Goal: Task Accomplishment & Management: Complete application form

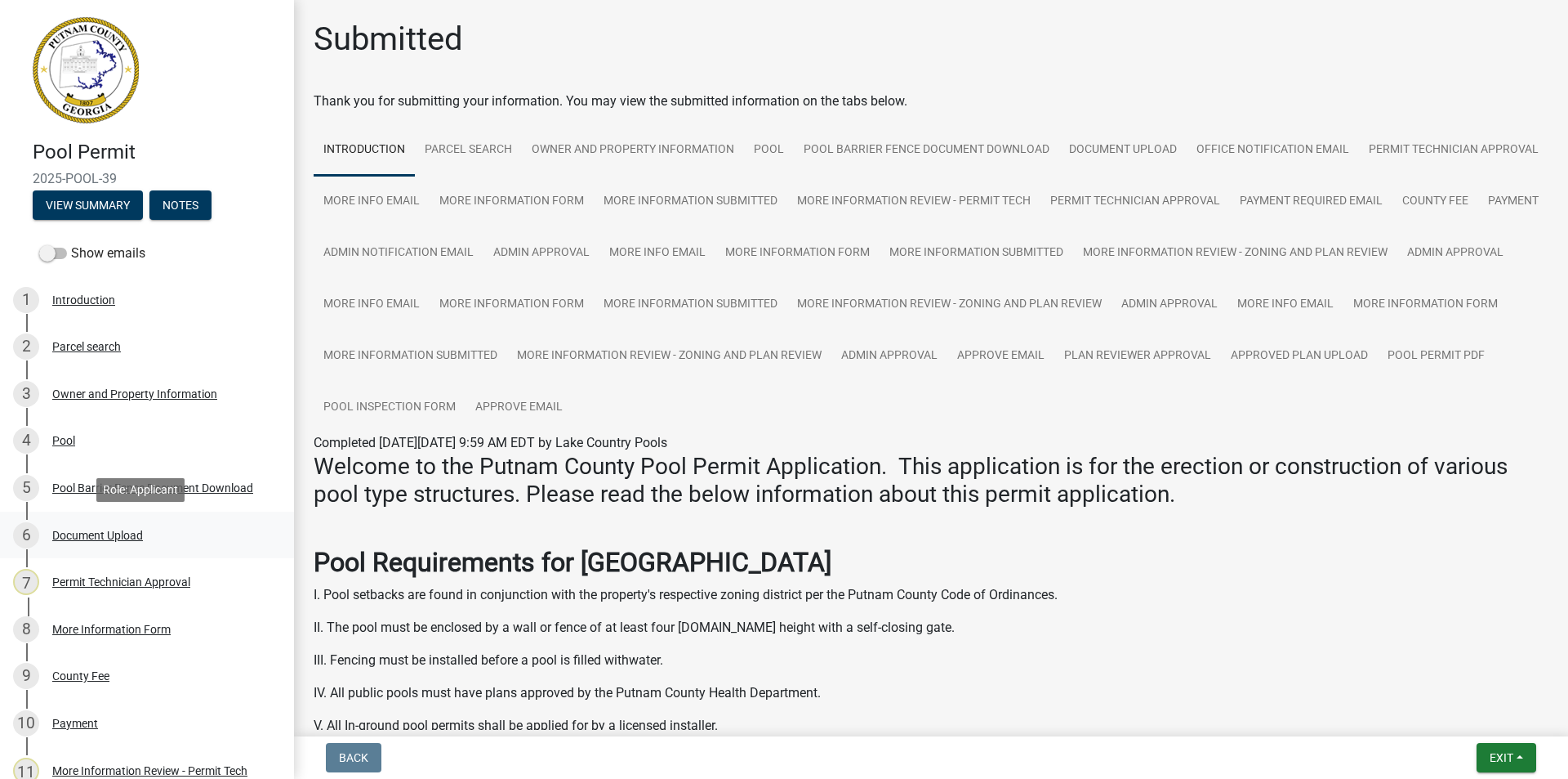
click at [83, 530] on div "Document Upload" at bounding box center [97, 535] width 91 height 12
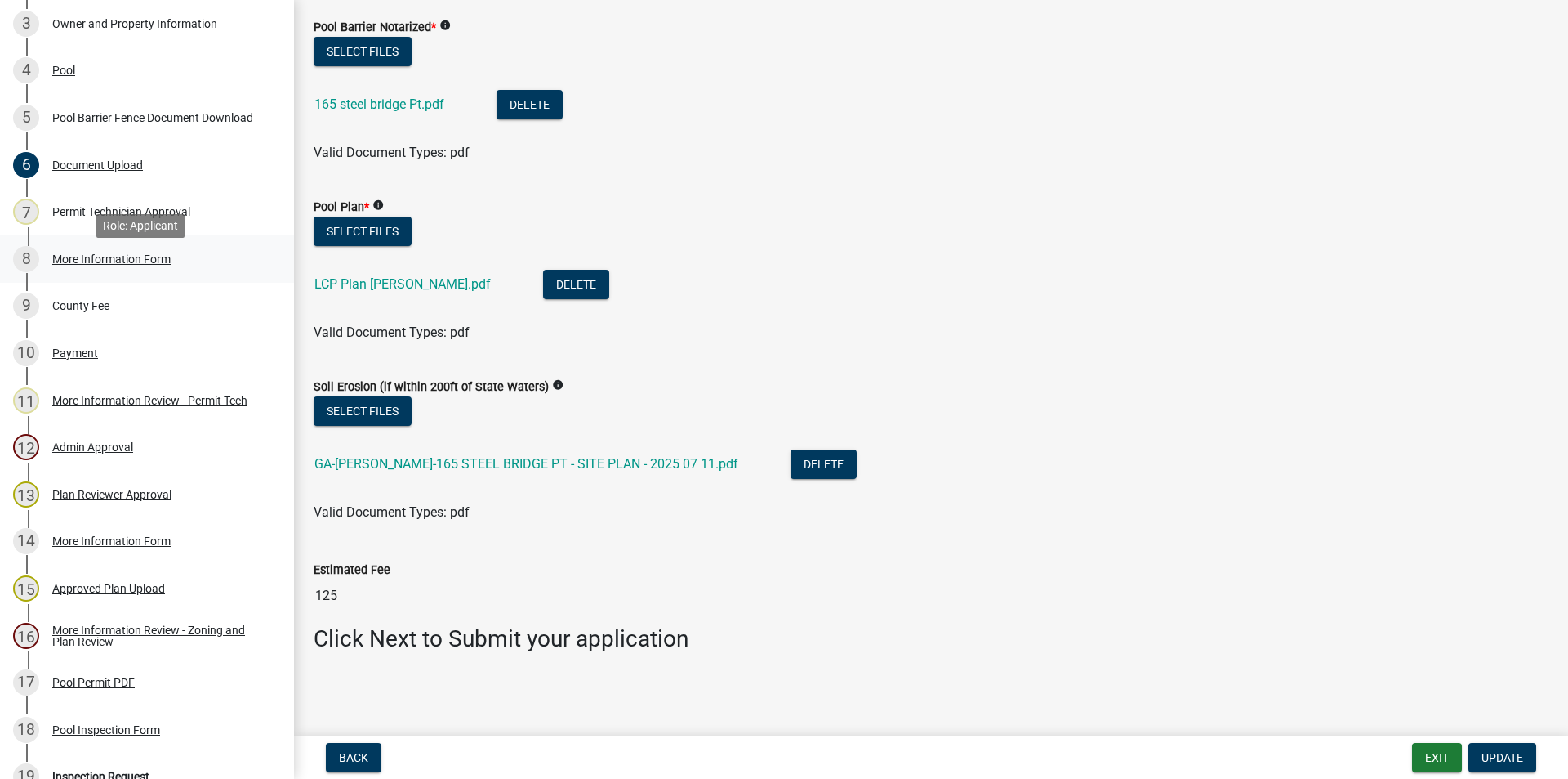
scroll to position [409, 0]
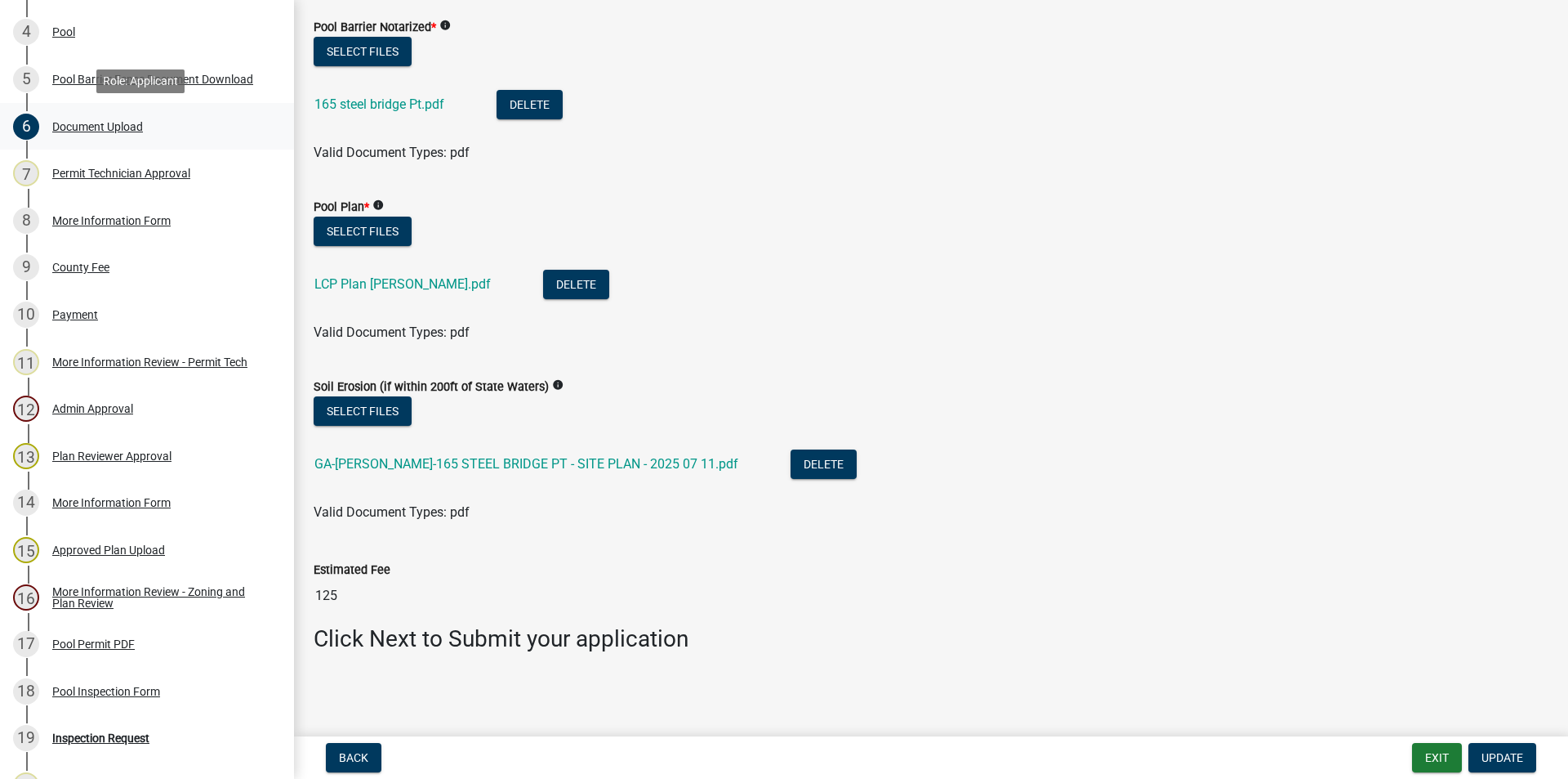
click at [89, 122] on div "Document Upload" at bounding box center [97, 126] width 91 height 12
click at [70, 121] on div "Document Upload" at bounding box center [97, 126] width 91 height 12
click at [359, 746] on button "Back" at bounding box center [353, 757] width 56 height 29
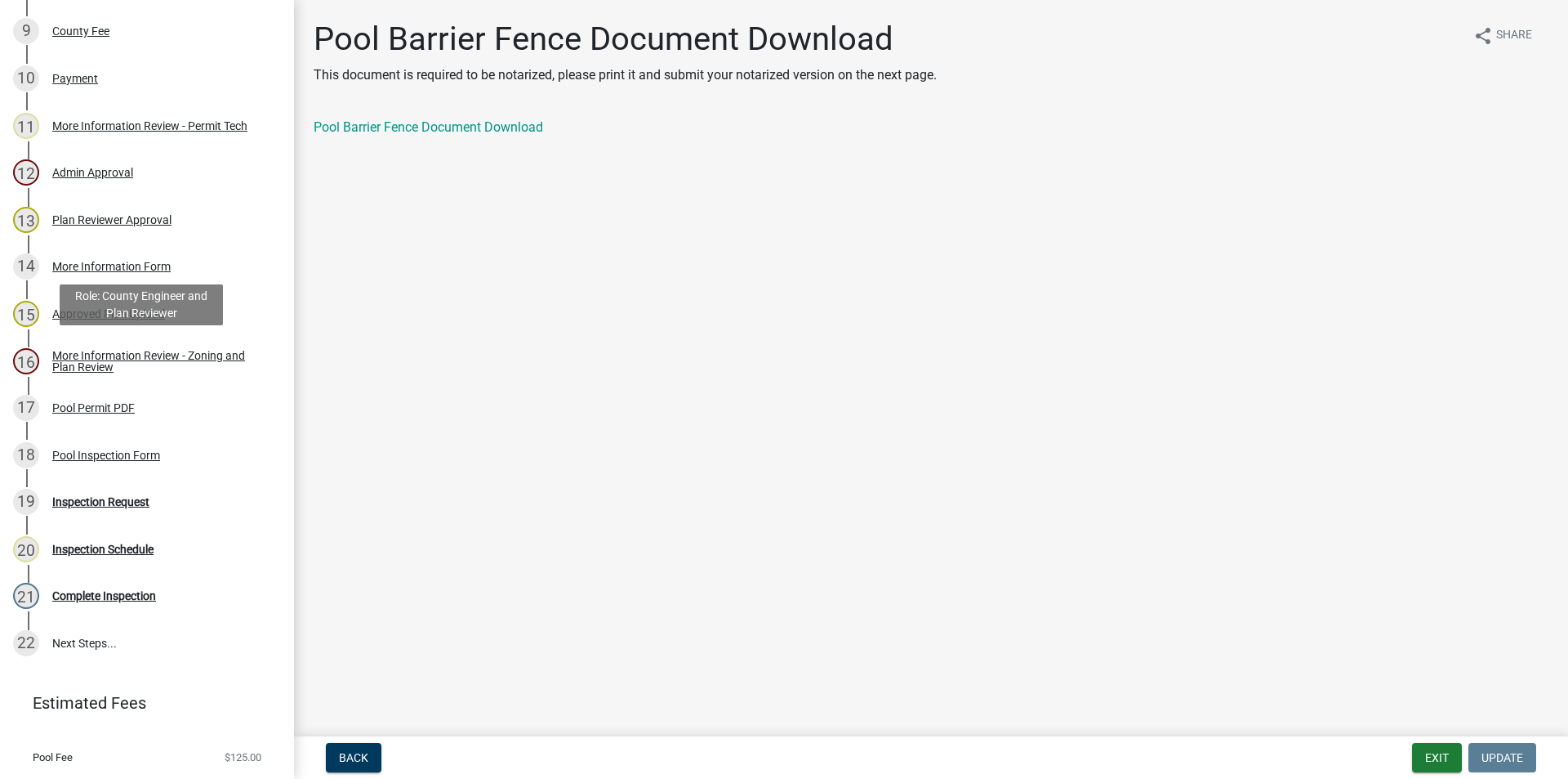
scroll to position [653, 0]
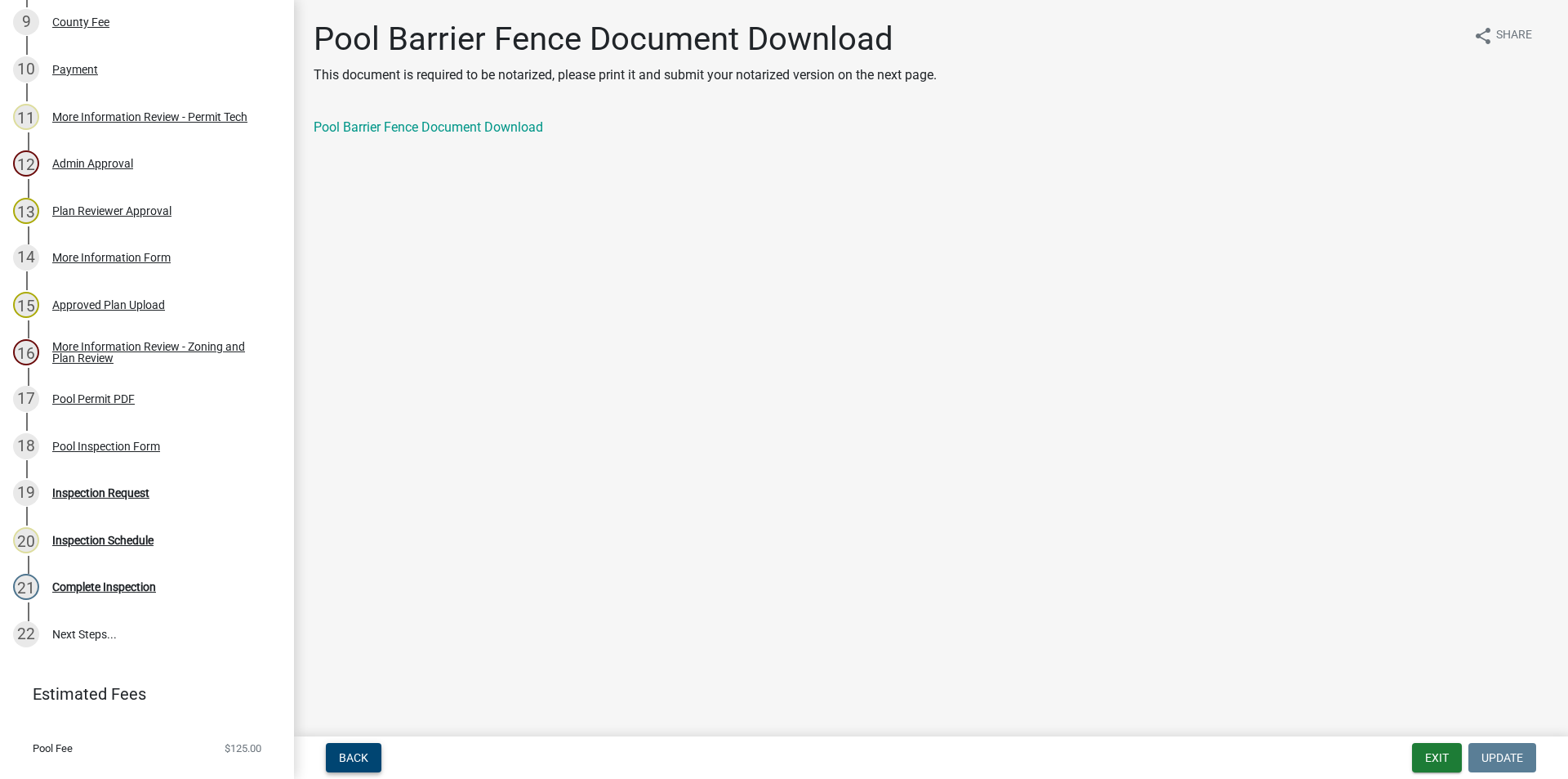
click at [343, 754] on span "Back" at bounding box center [353, 757] width 29 height 13
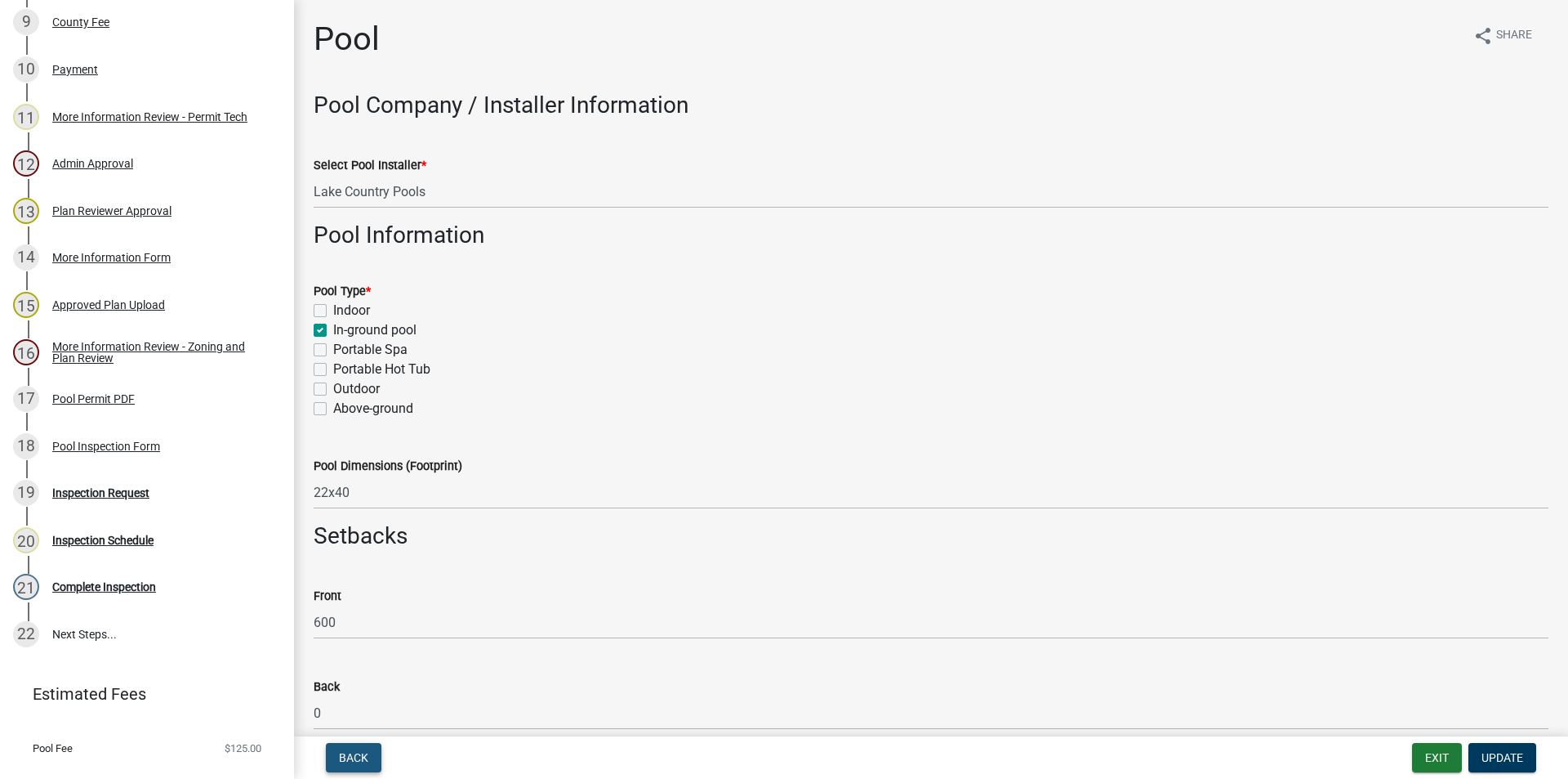
click at [353, 747] on button "Back" at bounding box center [353, 757] width 56 height 29
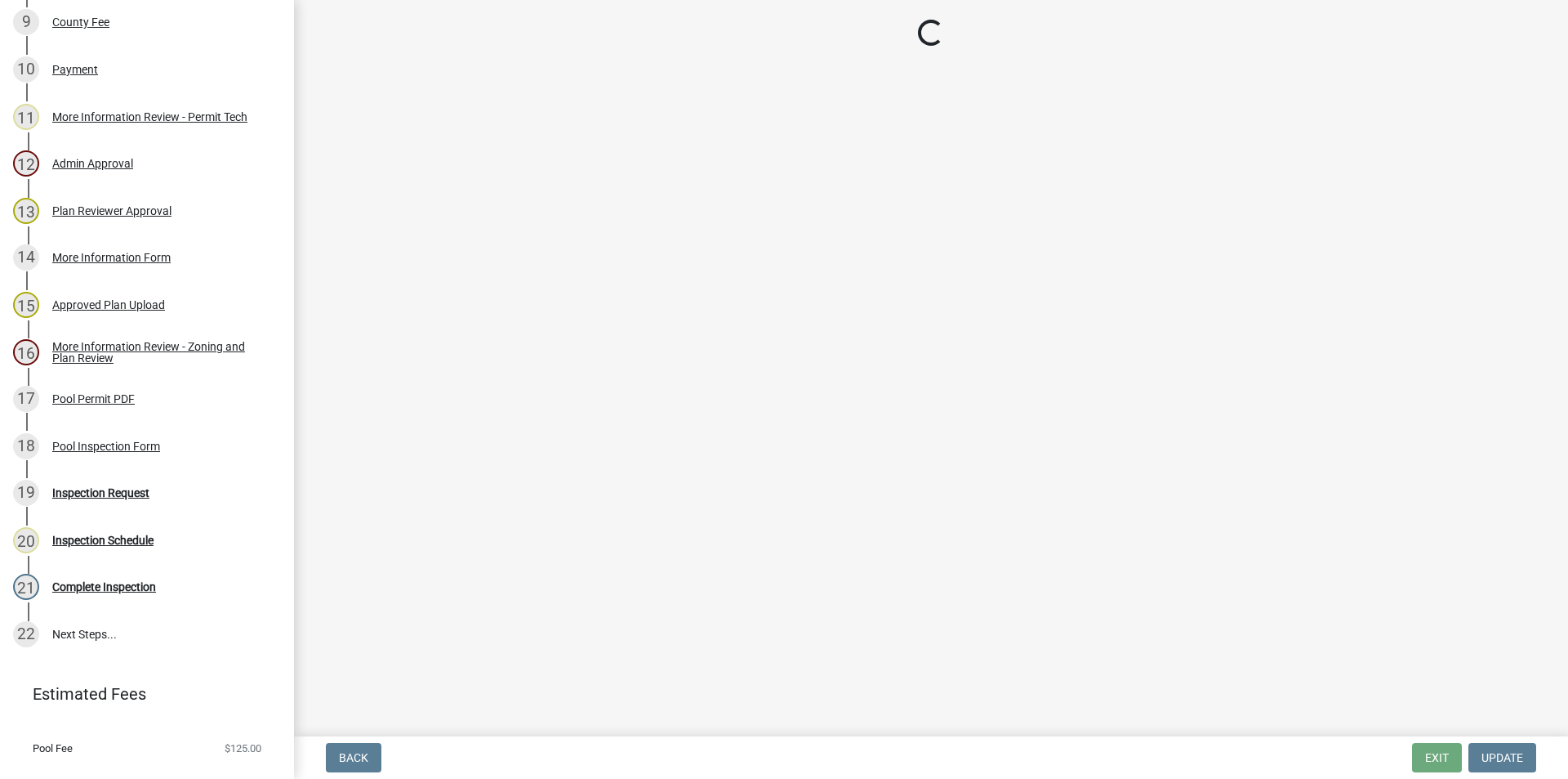
select select "78bfdc44-73ff-456e-a557-d4c99b9c08be"
select select "83394b22-4a11-496c-8e5c-75ade2e72faf"
select select "6f1acead-4b1a-4680-ba5d-beeb03d30465"
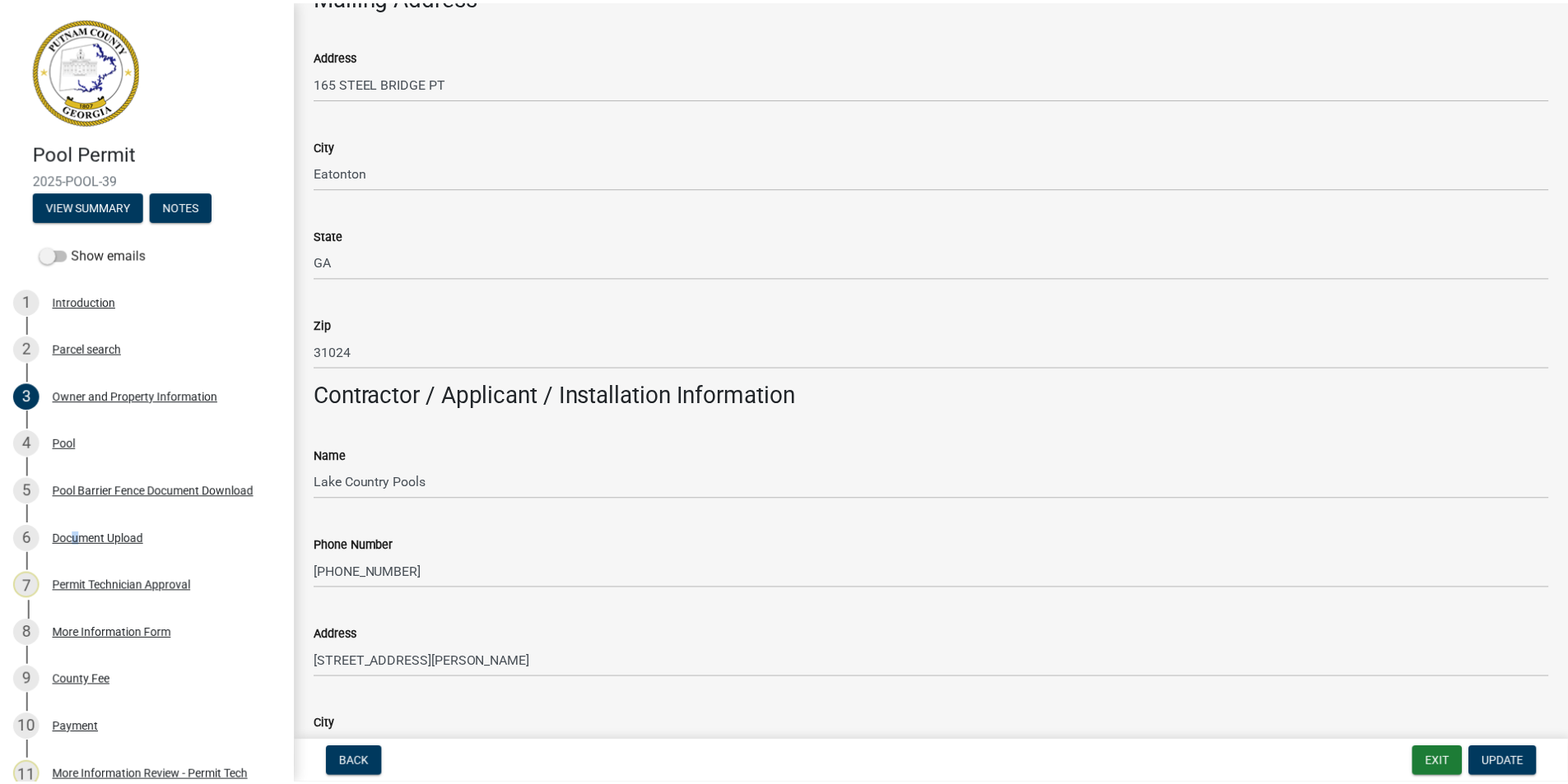
scroll to position [1069, 0]
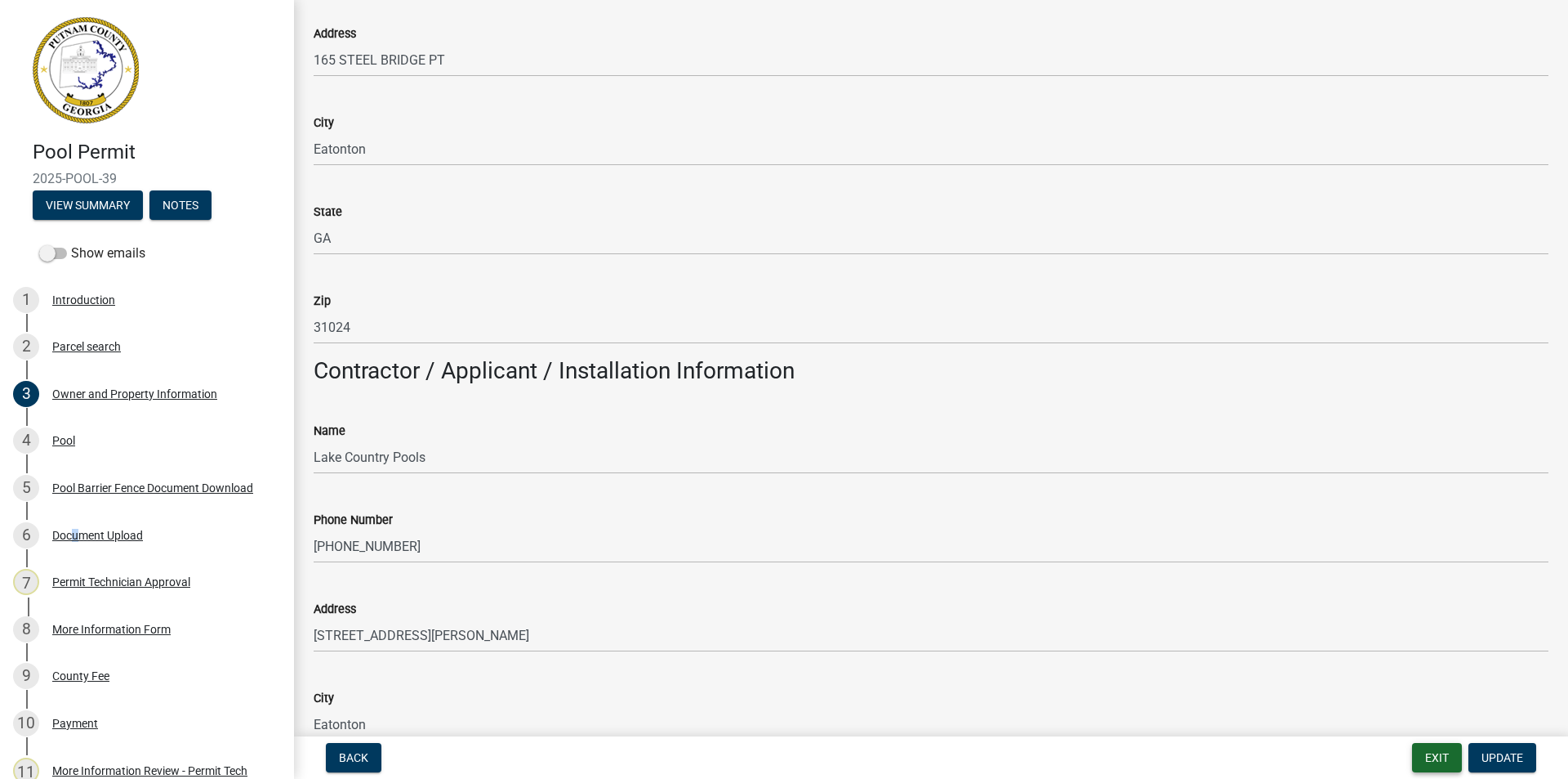
click at [1438, 748] on button "Exit" at bounding box center [1438, 757] width 50 height 29
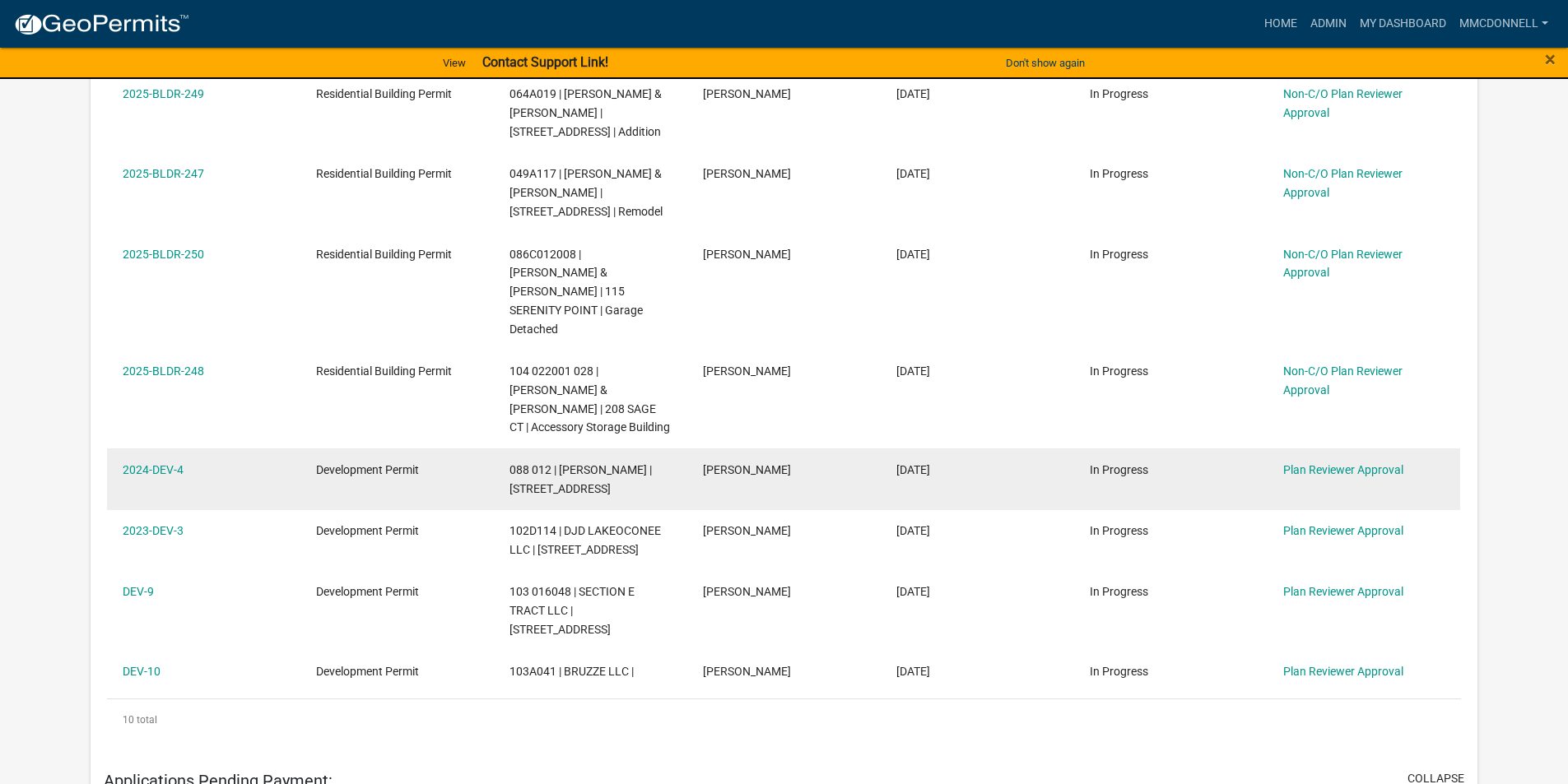
scroll to position [658, 0]
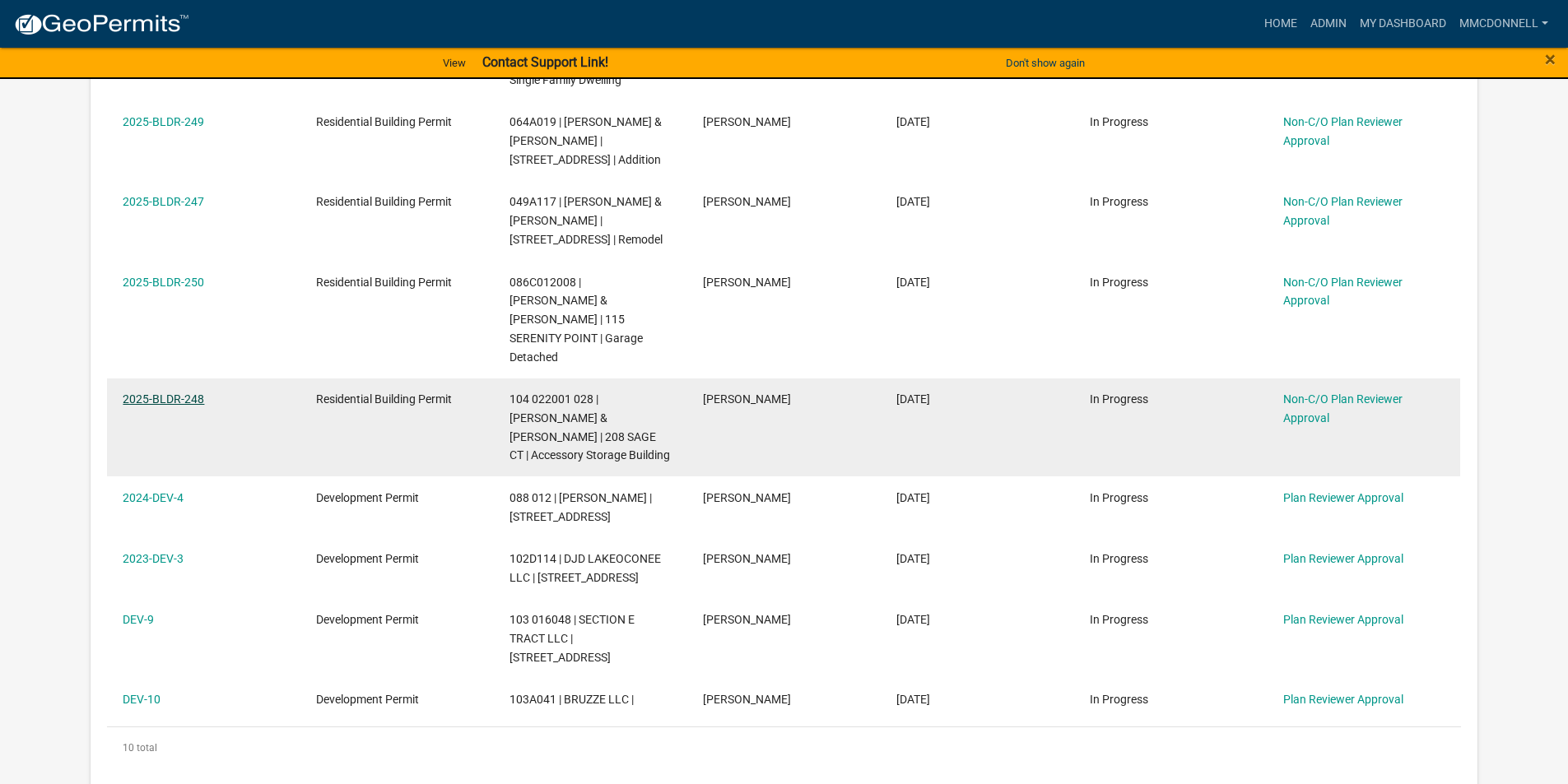
click at [176, 392] on link "2025-BLDR-248" at bounding box center [162, 399] width 81 height 13
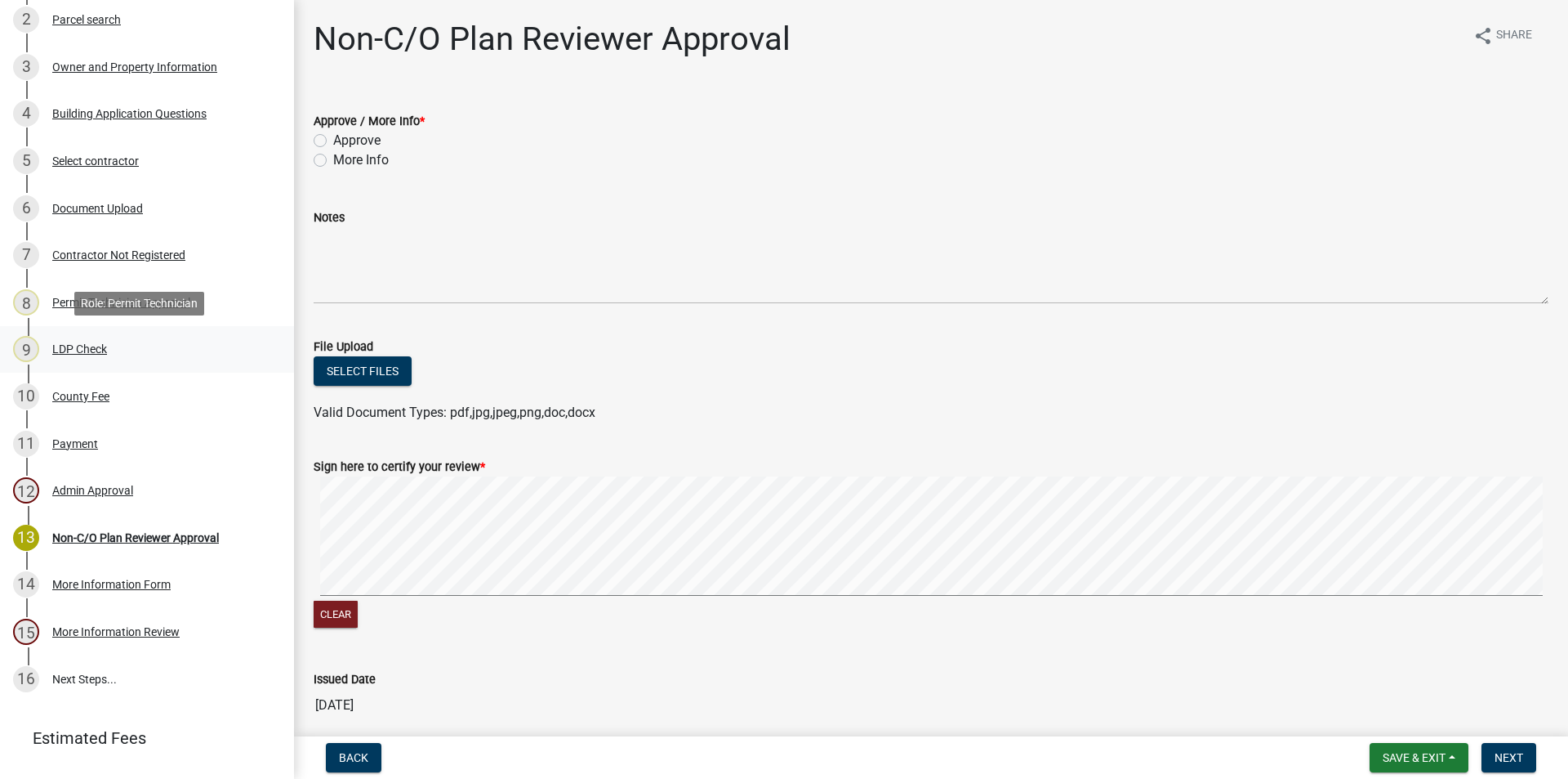
scroll to position [402, 0]
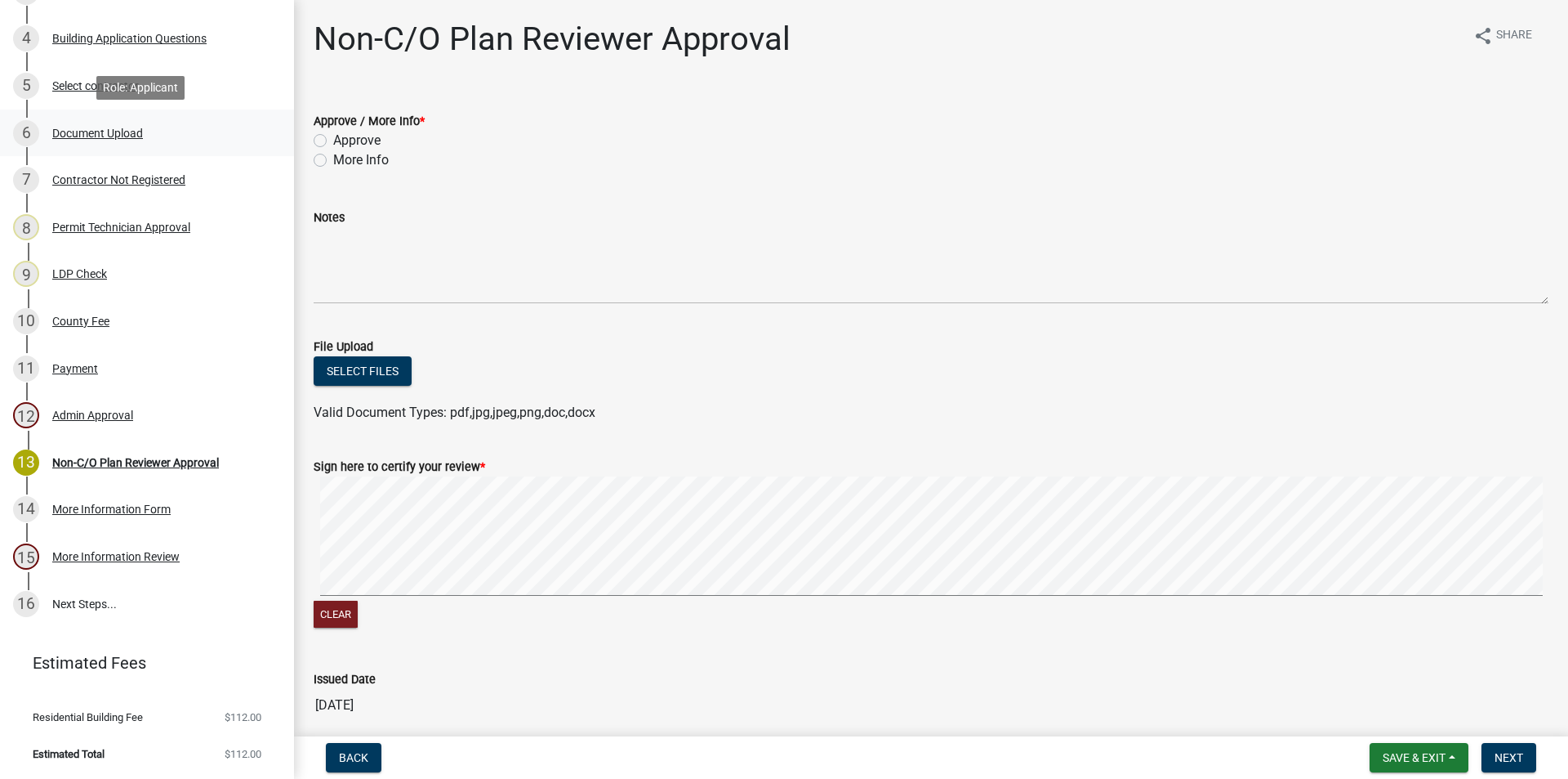
click at [81, 135] on div "Document Upload" at bounding box center [97, 133] width 91 height 12
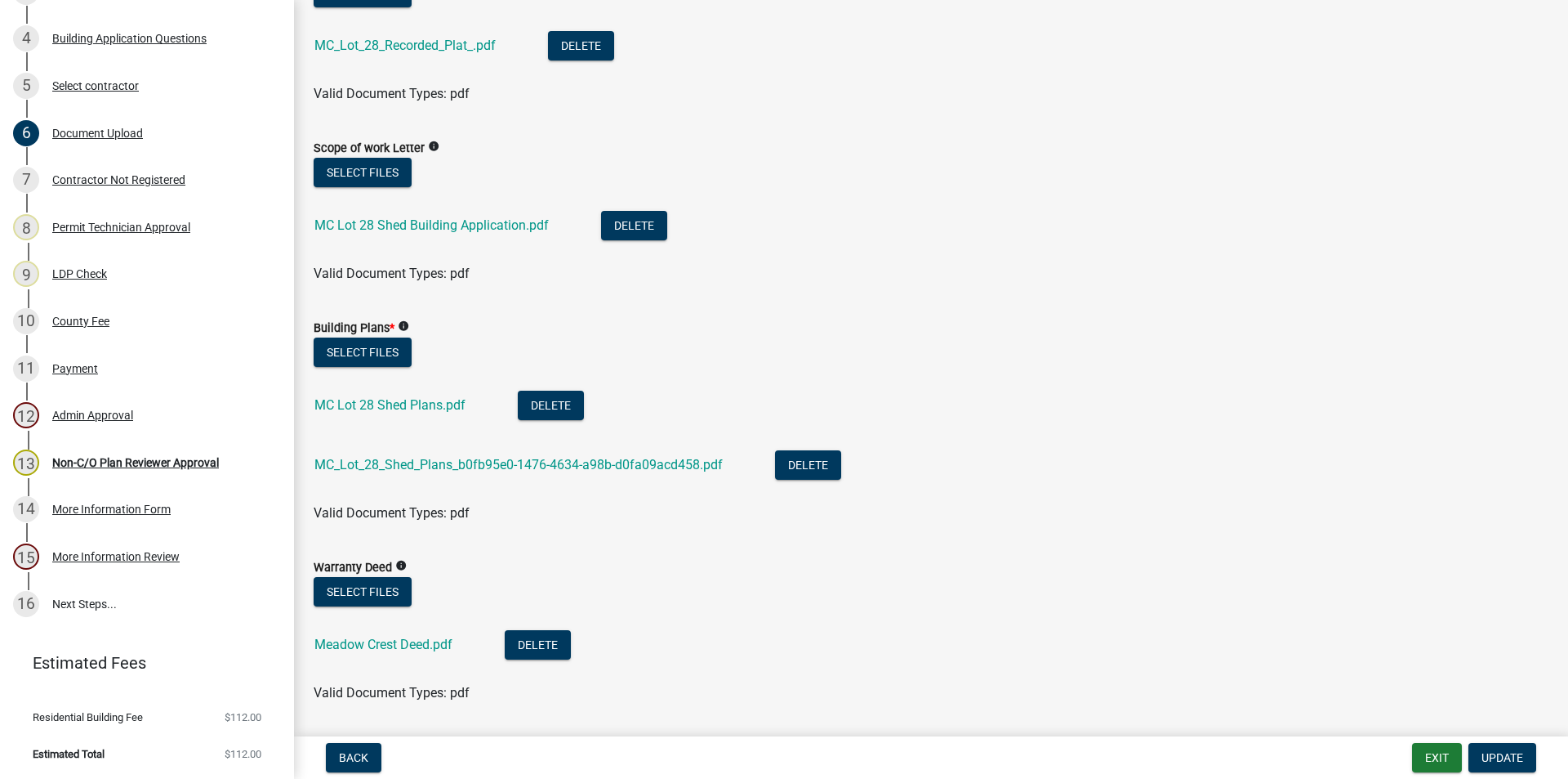
scroll to position [817, 0]
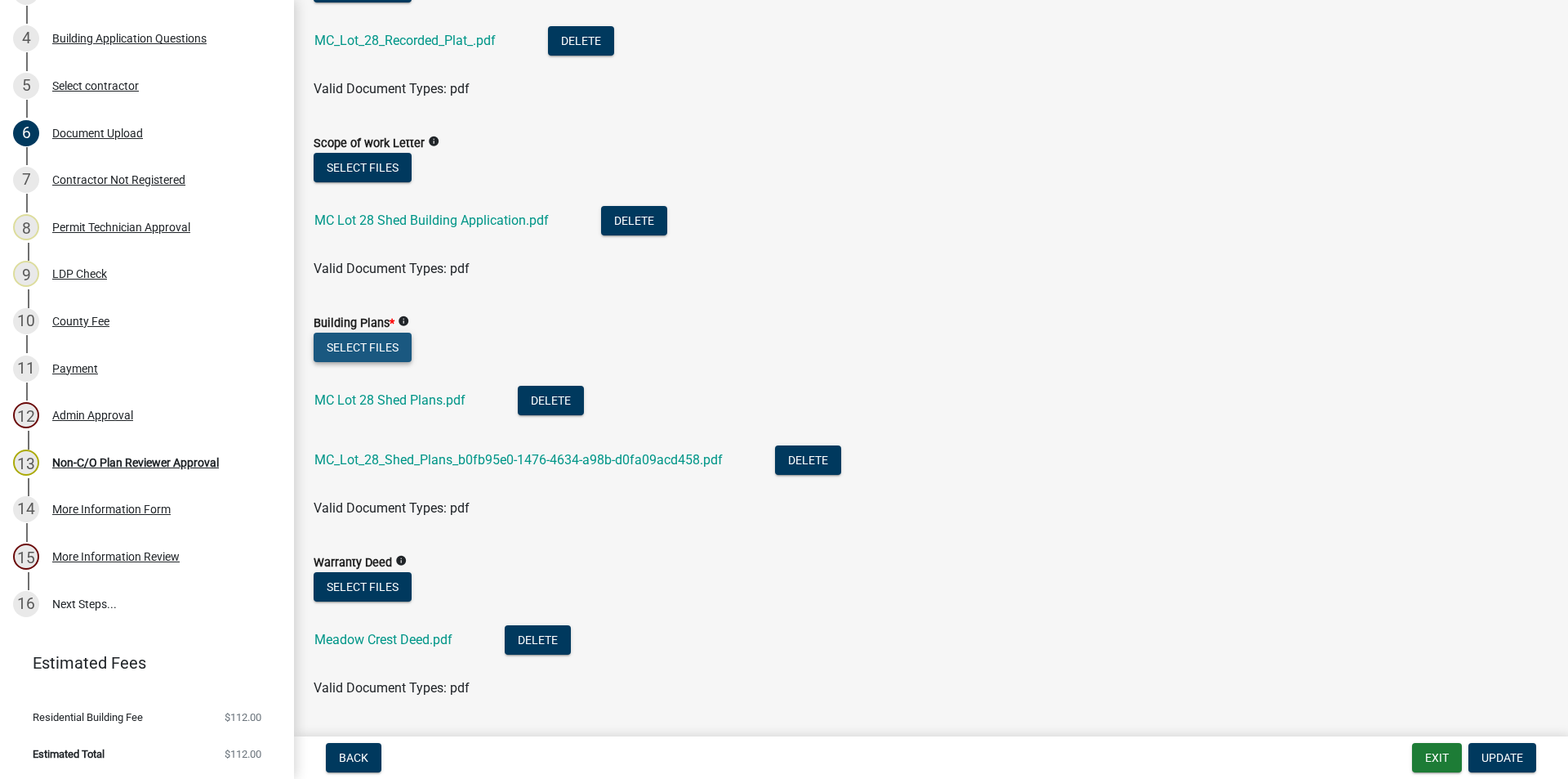
click at [360, 359] on button "Select files" at bounding box center [362, 347] width 98 height 29
click at [385, 397] on link "MC Lot 28 Shed Plans.pdf" at bounding box center [390, 400] width 151 height 16
click at [432, 457] on link "MC_Lot_28_Shed_Plans_b0fb95e0-1476-4634-a98b-d0fa09acd458.pdf" at bounding box center [519, 460] width 409 height 16
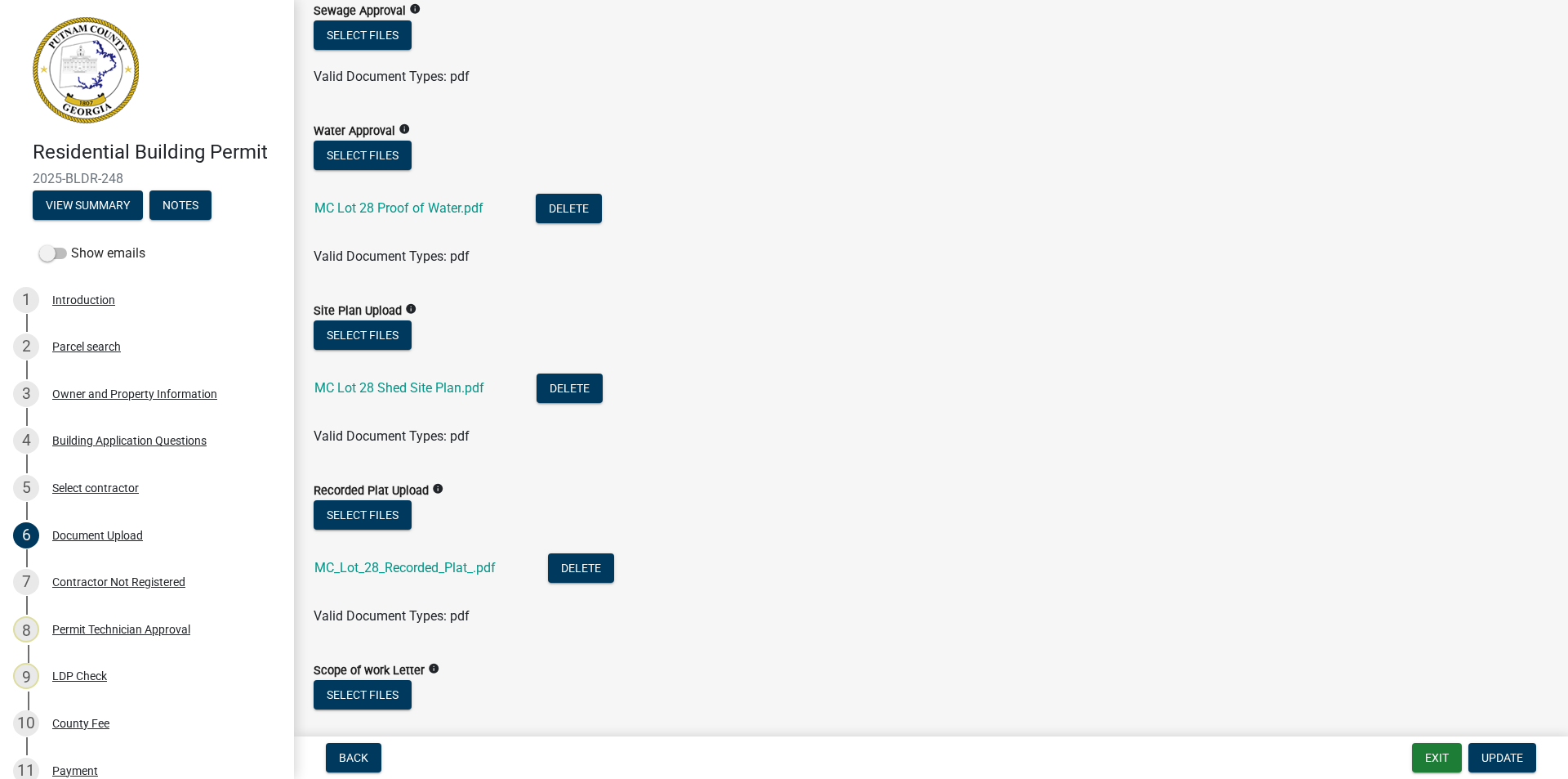
scroll to position [0, 0]
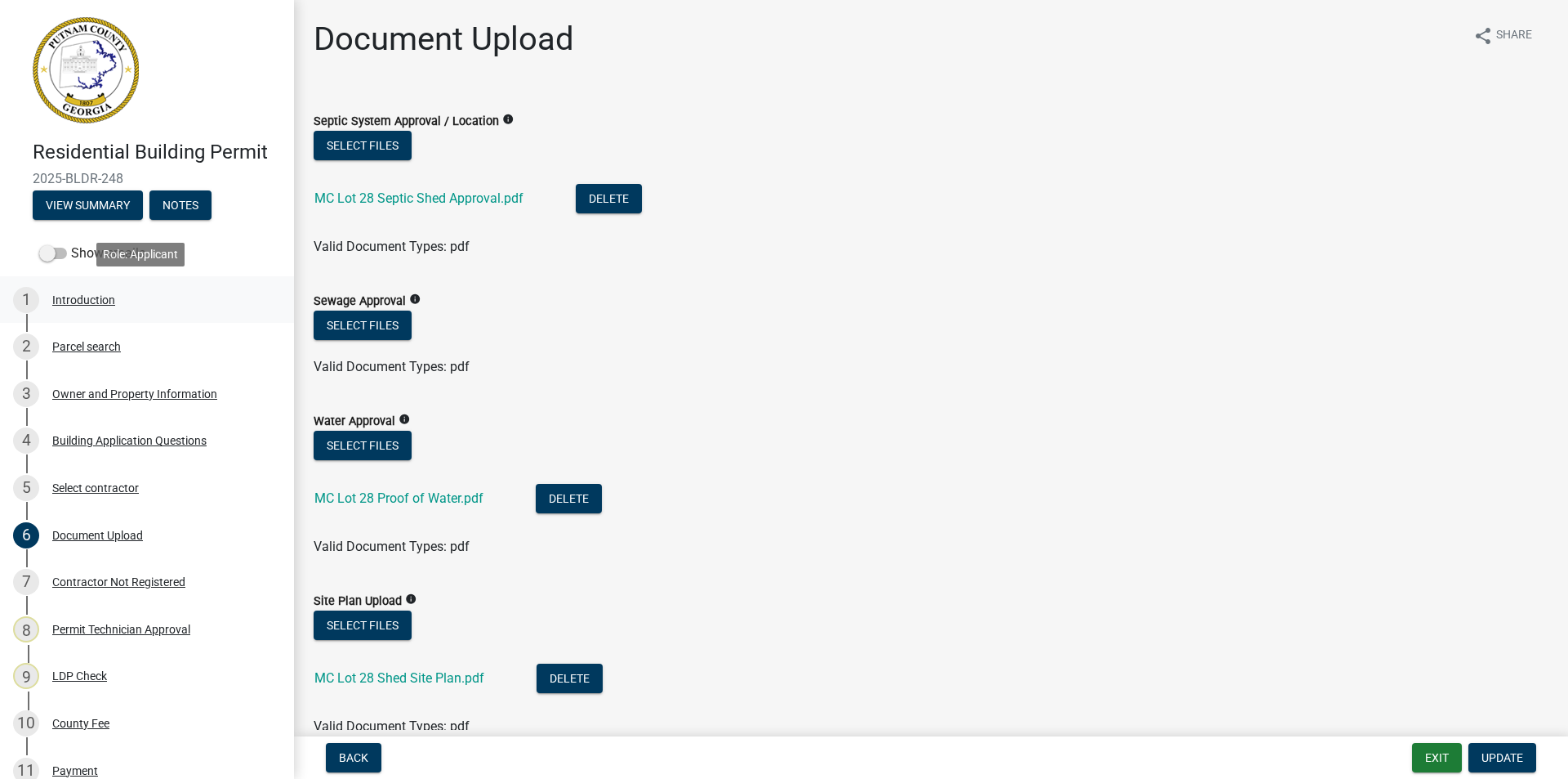
click at [78, 298] on div "Introduction" at bounding box center [84, 300] width 63 height 12
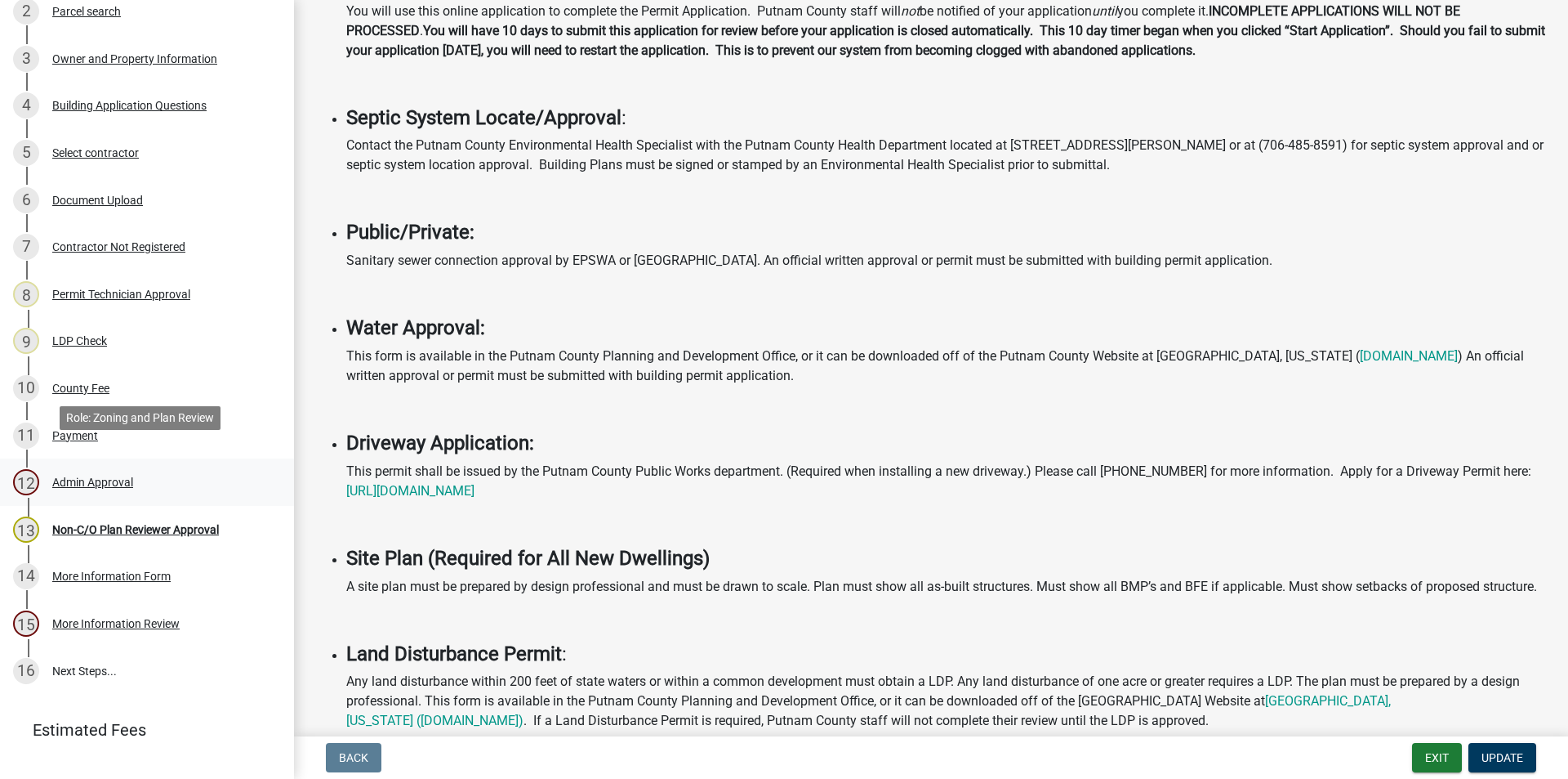
scroll to position [362, 0]
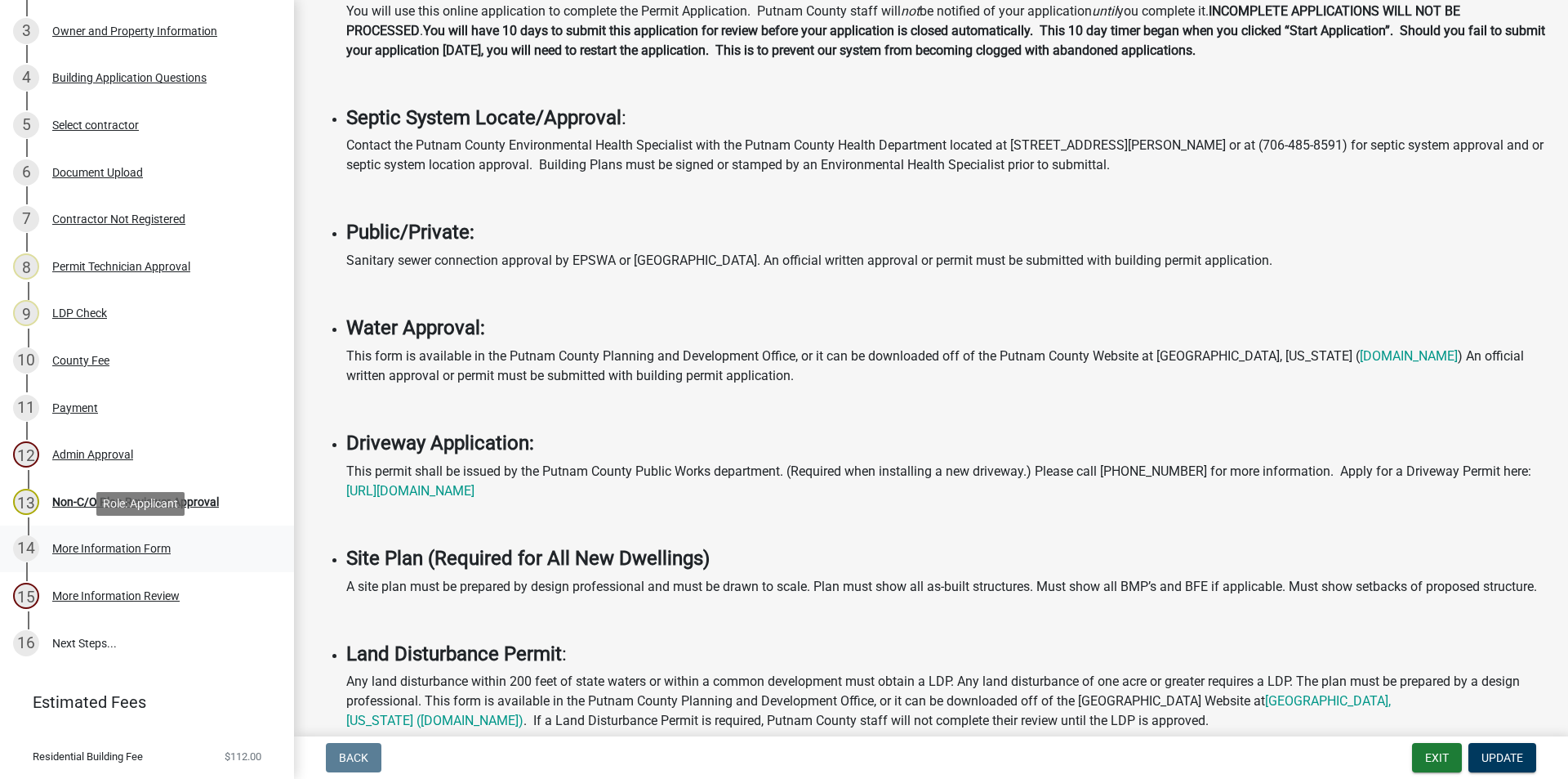
click at [97, 550] on div "More Information Form" at bounding box center [111, 549] width 119 height 12
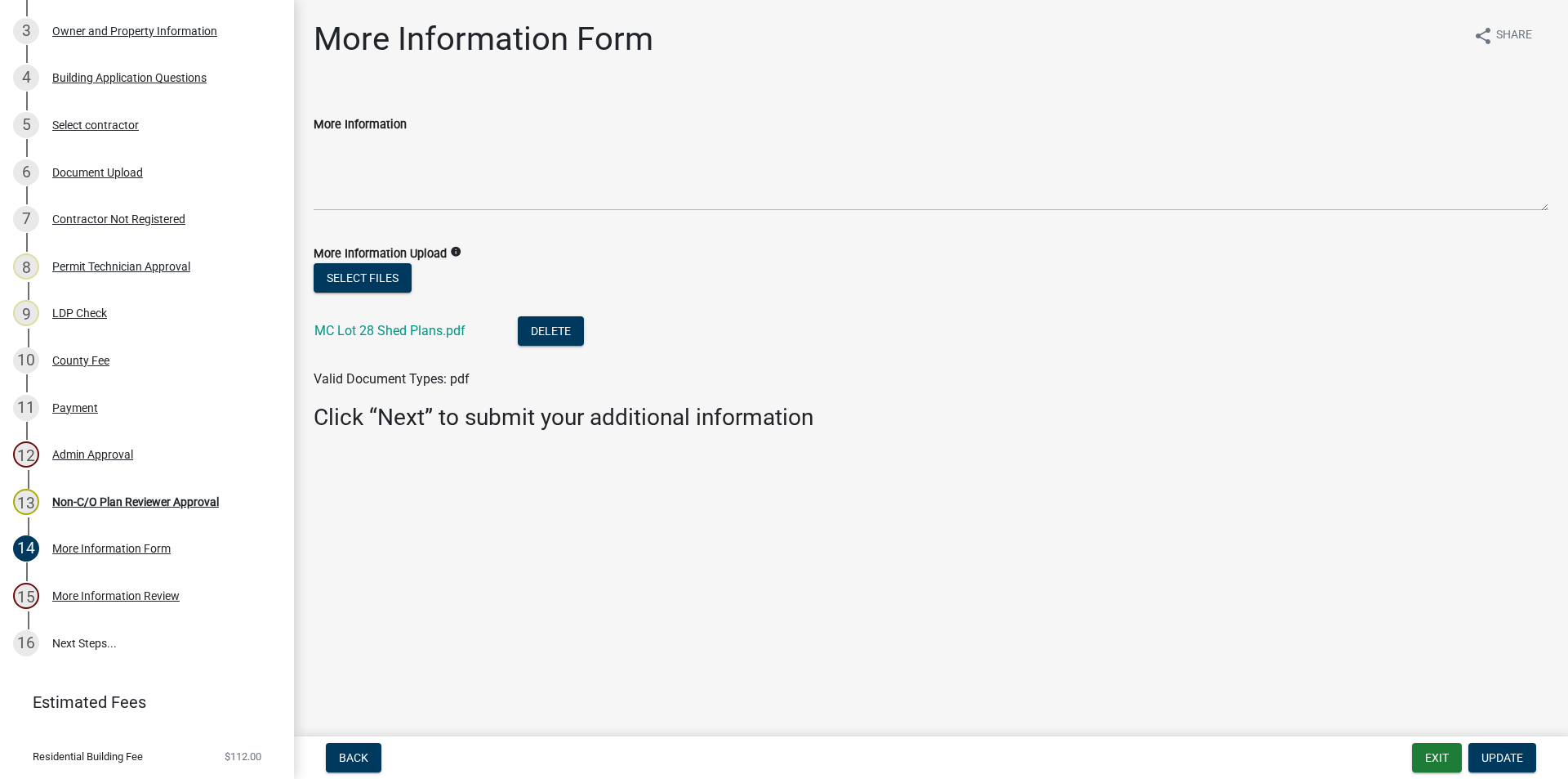
click at [445, 127] on div "More Information" at bounding box center [931, 125] width 1235 height 20
click at [385, 120] on label "More Information" at bounding box center [360, 126] width 93 height 12
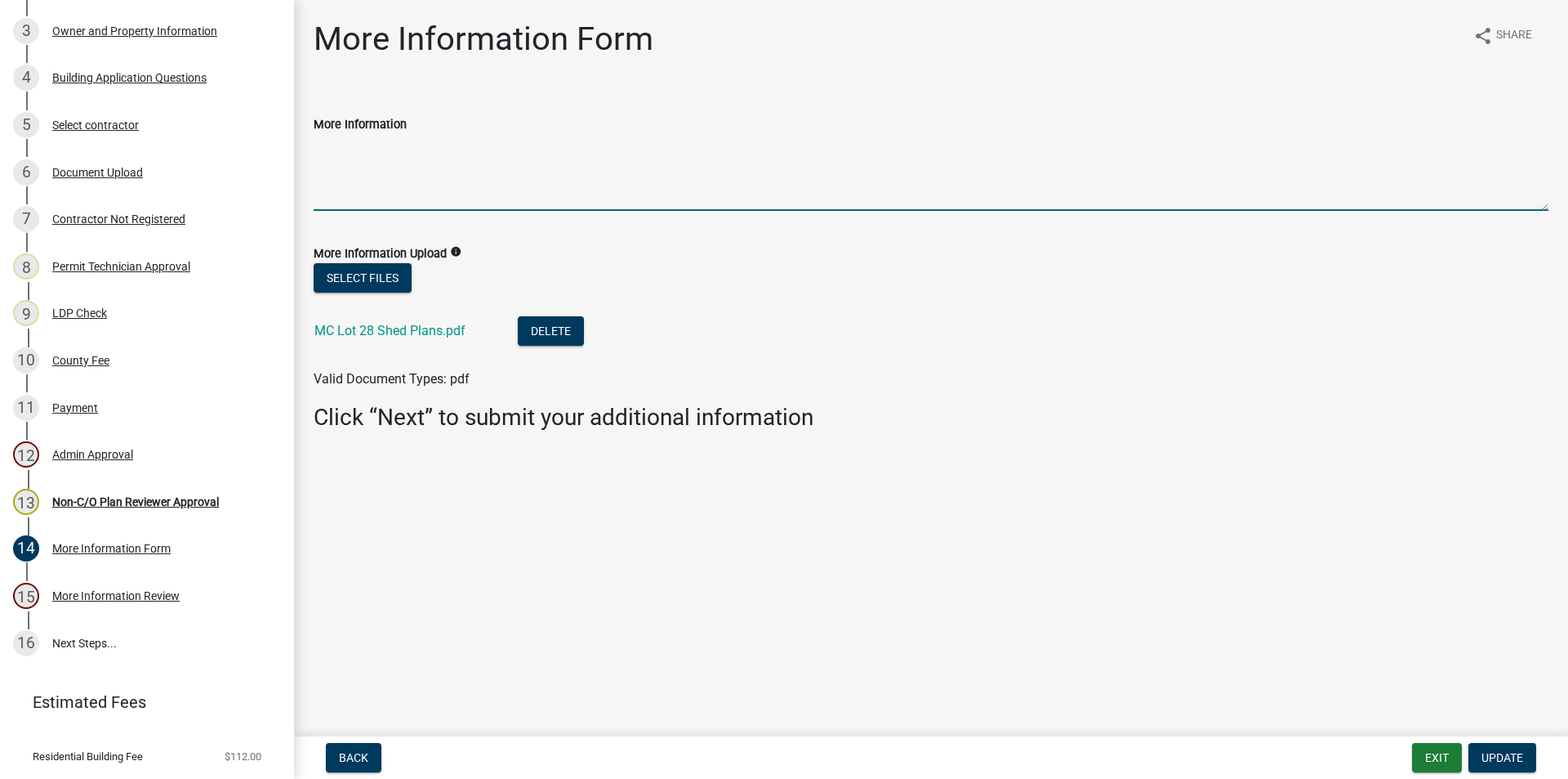
click at [385, 134] on textarea "More Information" at bounding box center [931, 172] width 1235 height 76
type textarea "N"
click at [320, 145] on textarea "contractor" at bounding box center [931, 172] width 1235 height 76
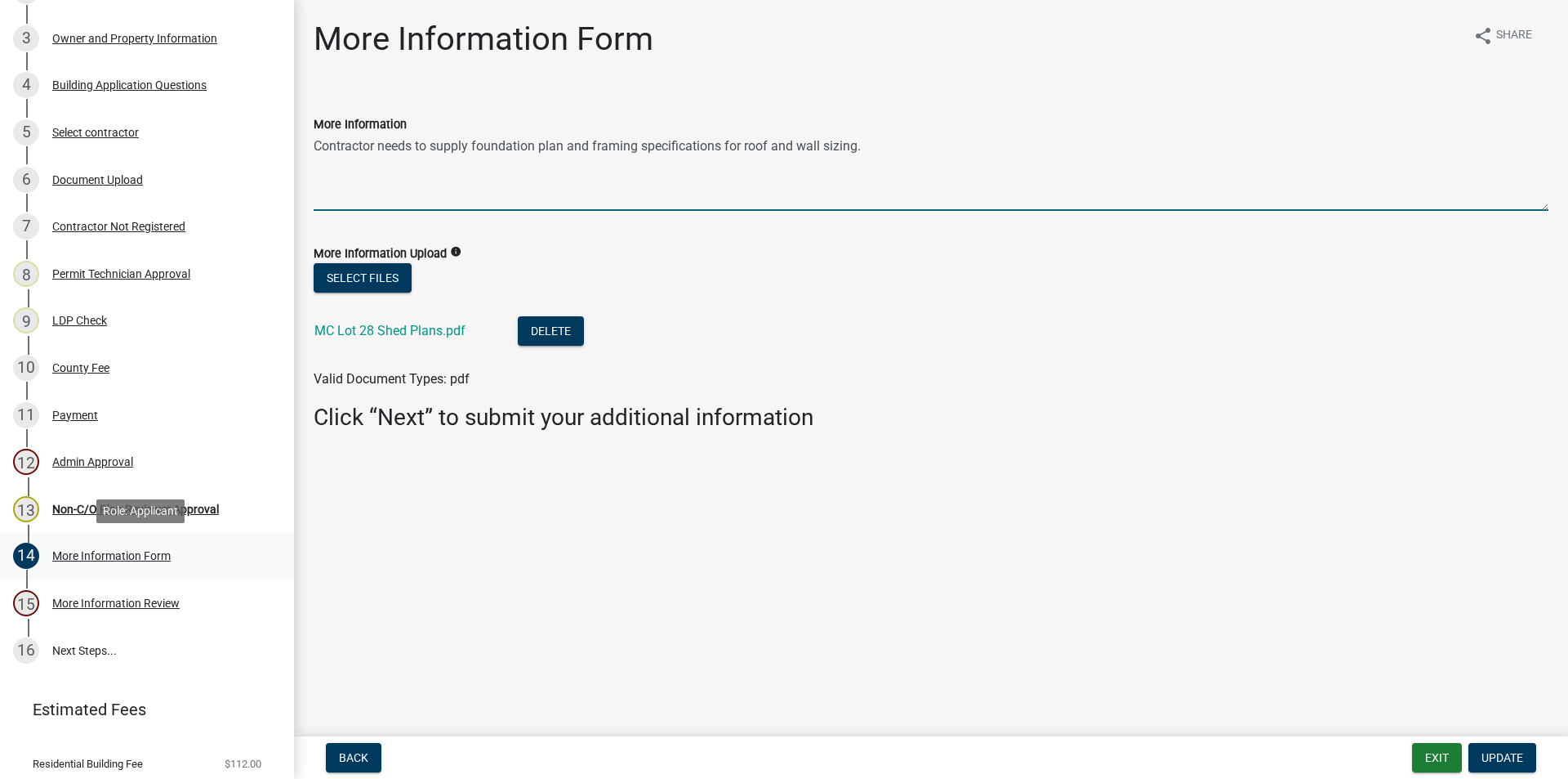
scroll to position [320, 0]
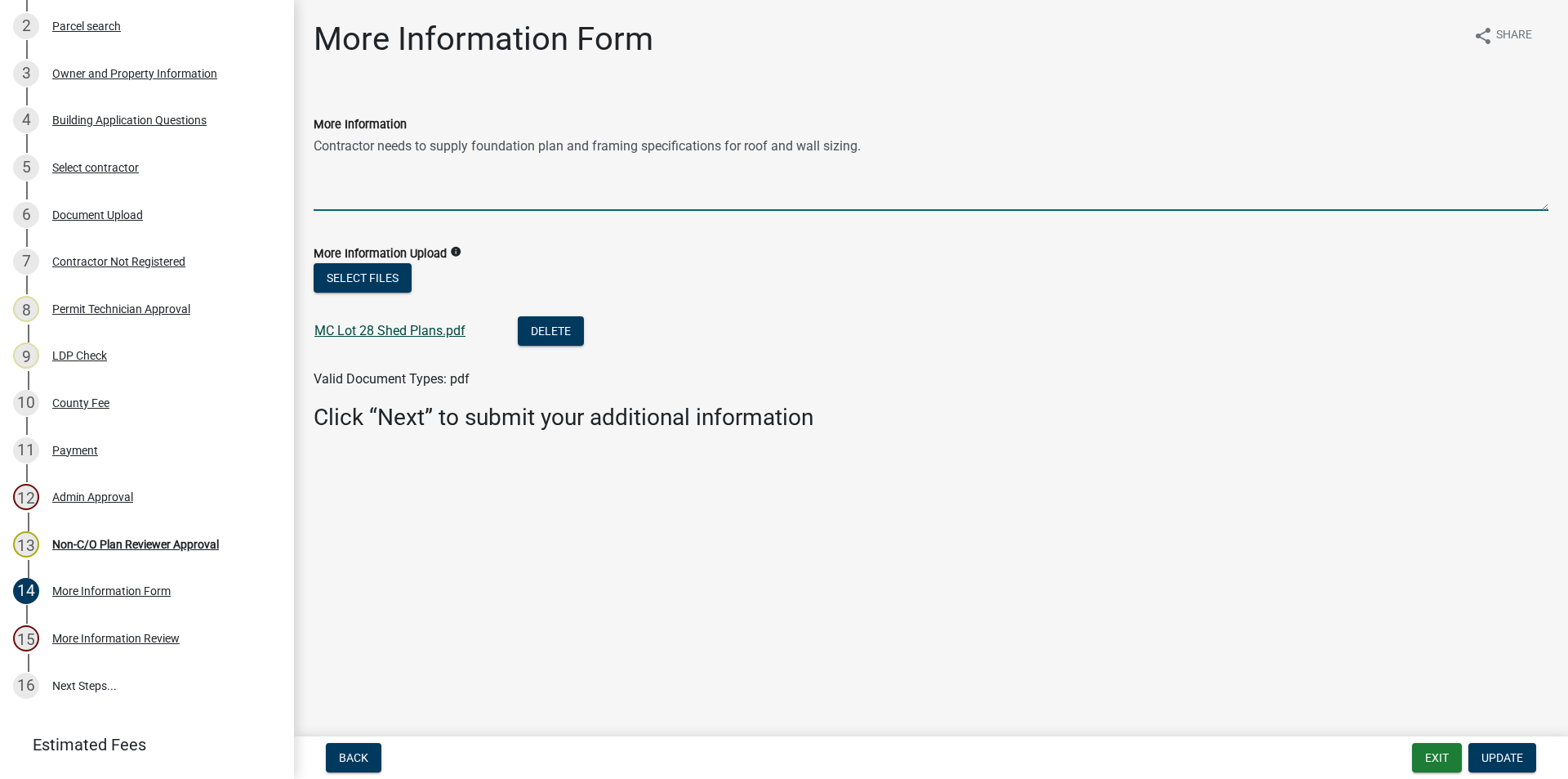
click at [364, 328] on link "MC Lot 28 Shed Plans.pdf" at bounding box center [390, 330] width 151 height 16
click at [859, 146] on textarea "Contractor needs to supply foundation plan and framing specifications for roof …" at bounding box center [931, 172] width 1235 height 76
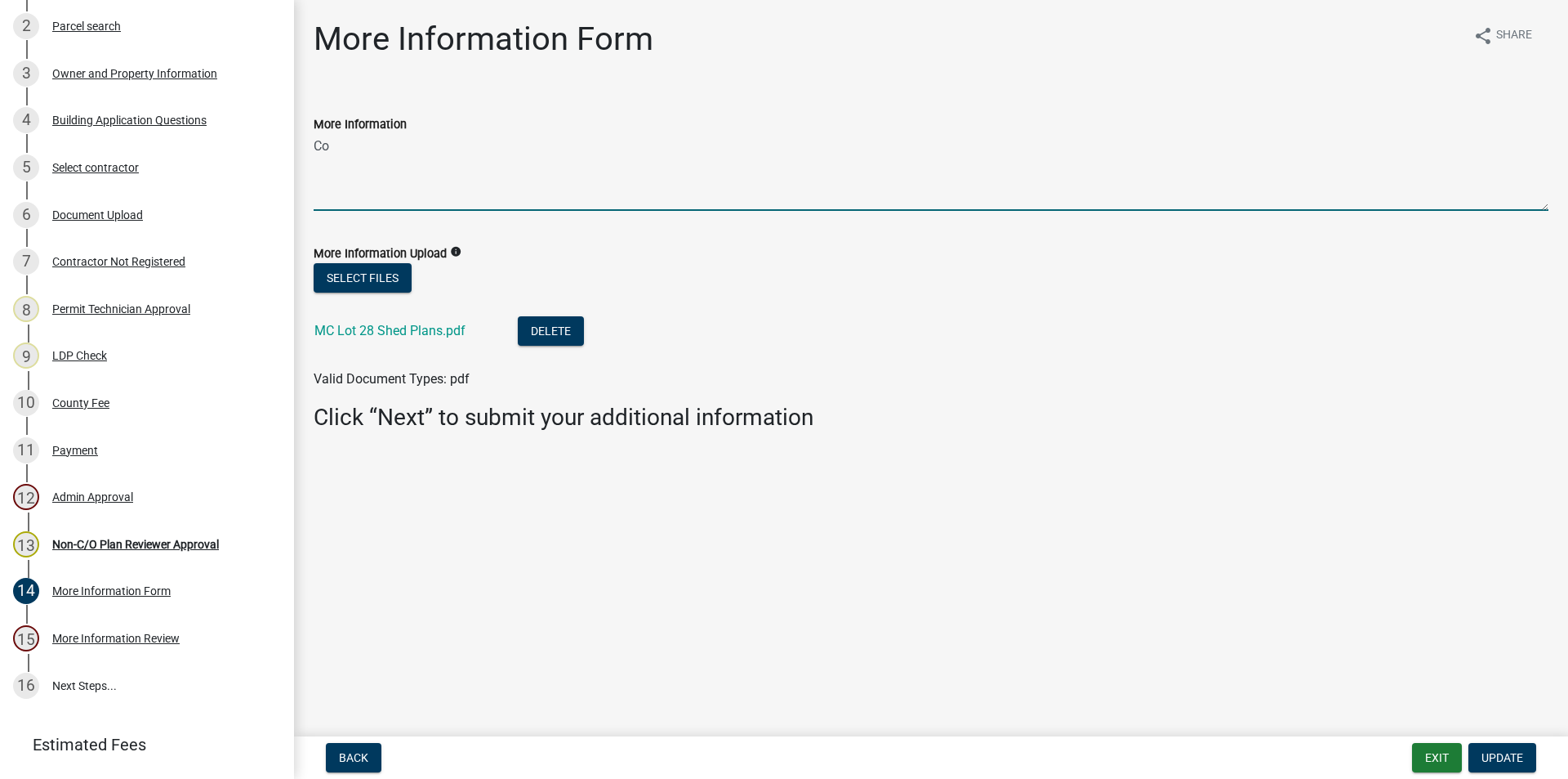
type textarea "C"
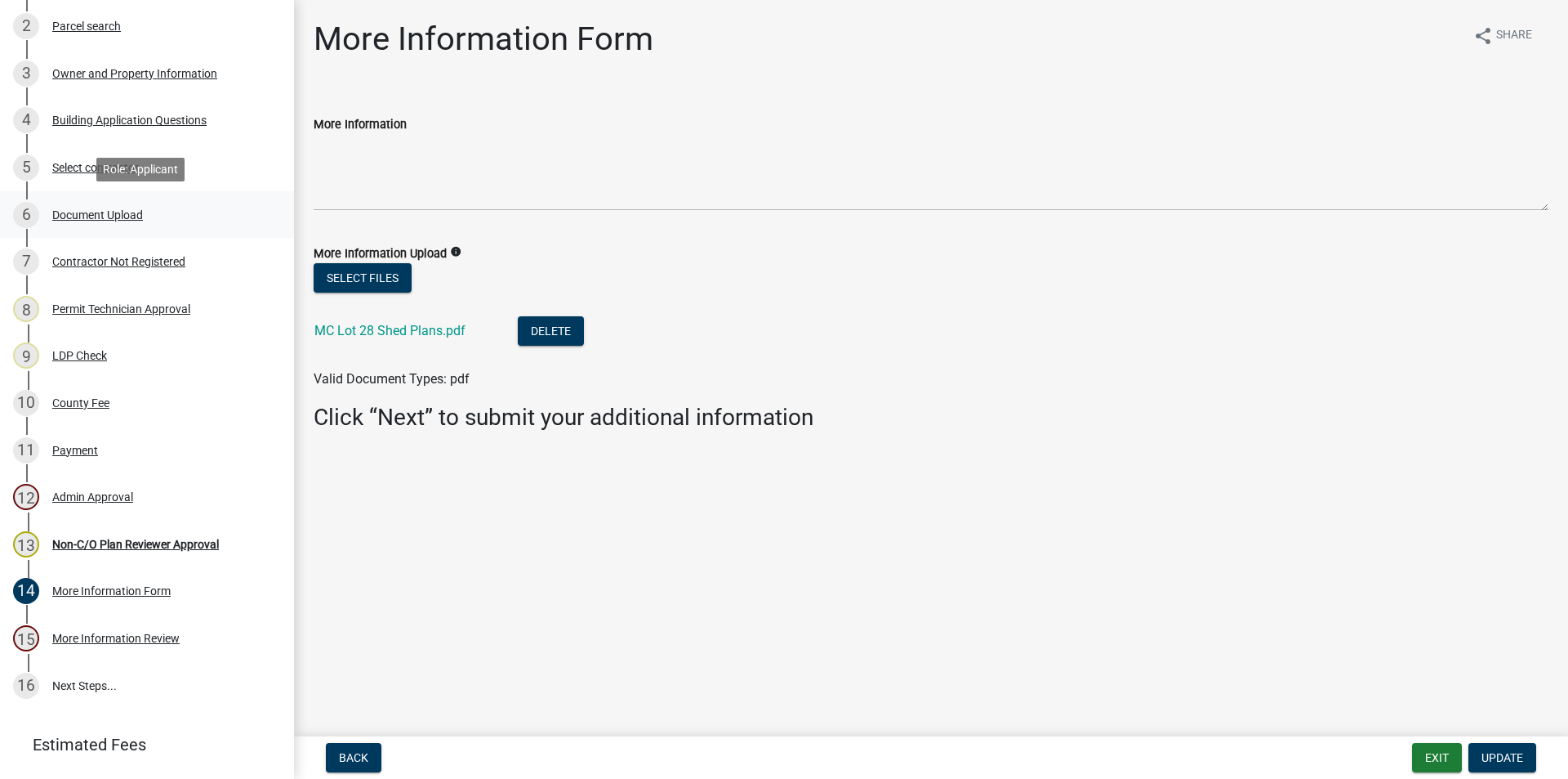
click at [76, 216] on div "Document Upload" at bounding box center [97, 215] width 91 height 12
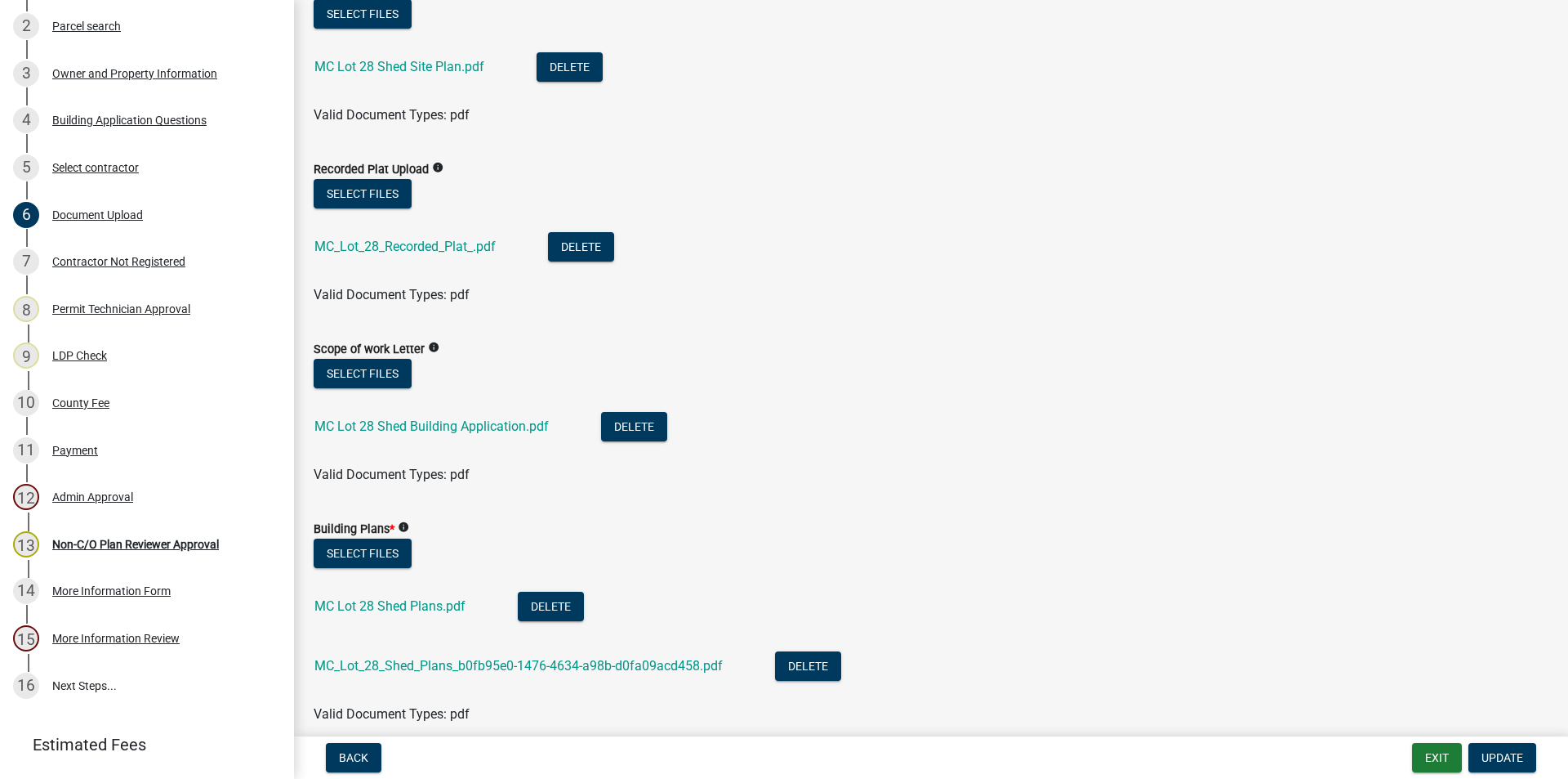
scroll to position [736, 0]
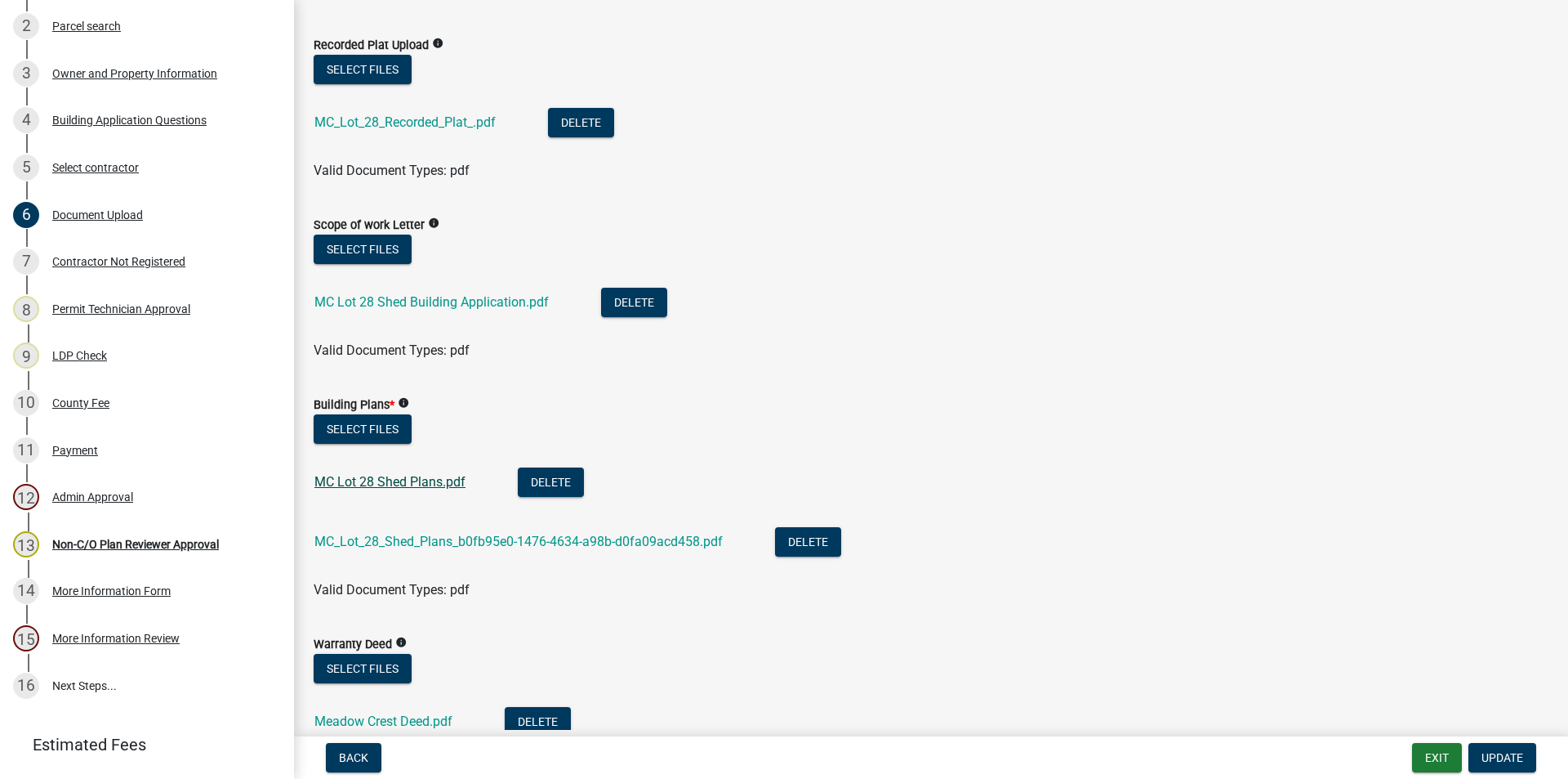
click at [371, 481] on link "MC Lot 28 Shed Plans.pdf" at bounding box center [390, 481] width 151 height 16
click at [420, 538] on link "MC_Lot_28_Shed_Plans_b0fb95e0-1476-4634-a98b-d0fa09acd458.pdf" at bounding box center [519, 541] width 409 height 16
click at [398, 477] on link "MC Lot 28 Shed Plans.pdf" at bounding box center [390, 481] width 151 height 16
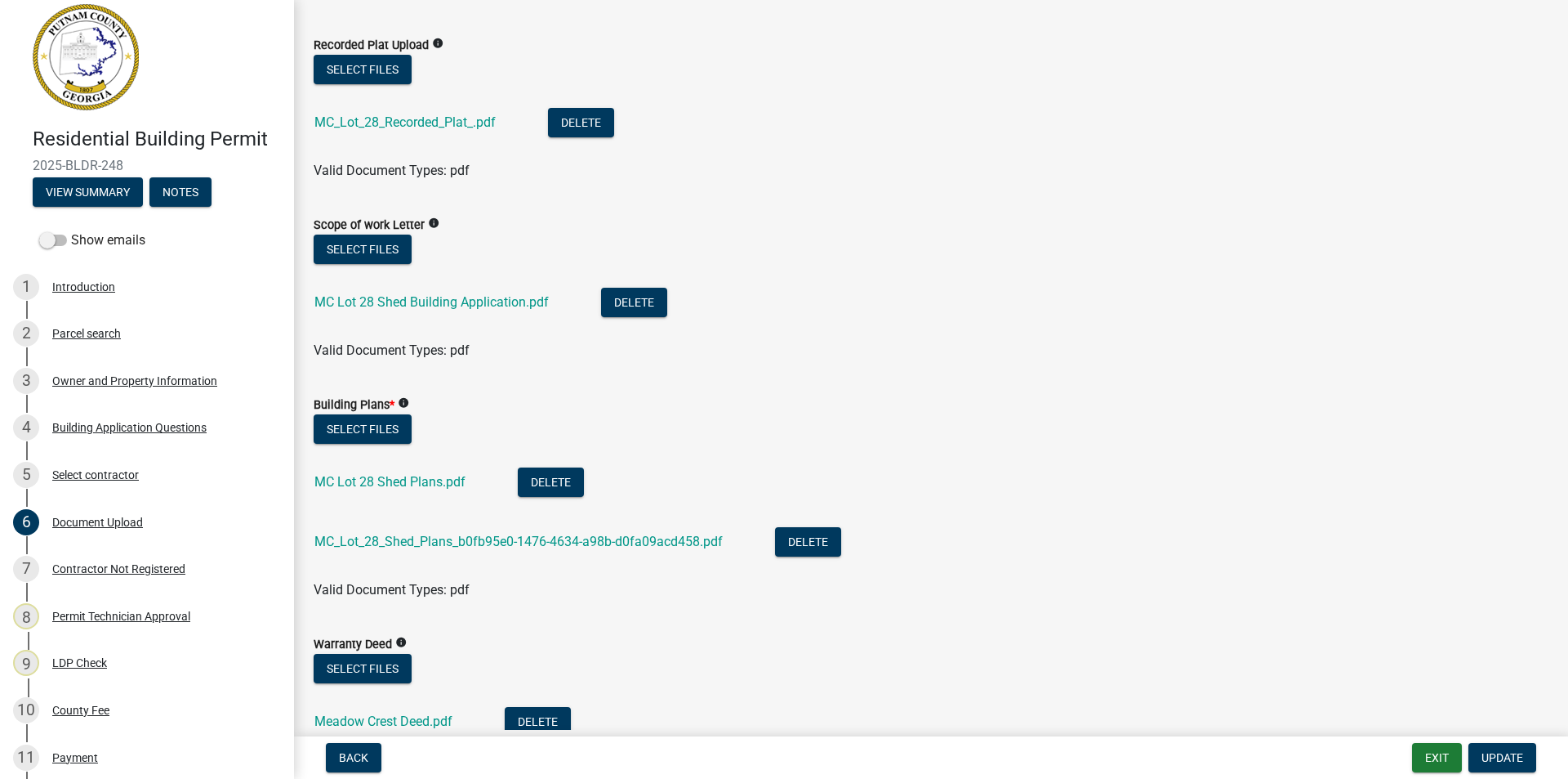
scroll to position [0, 0]
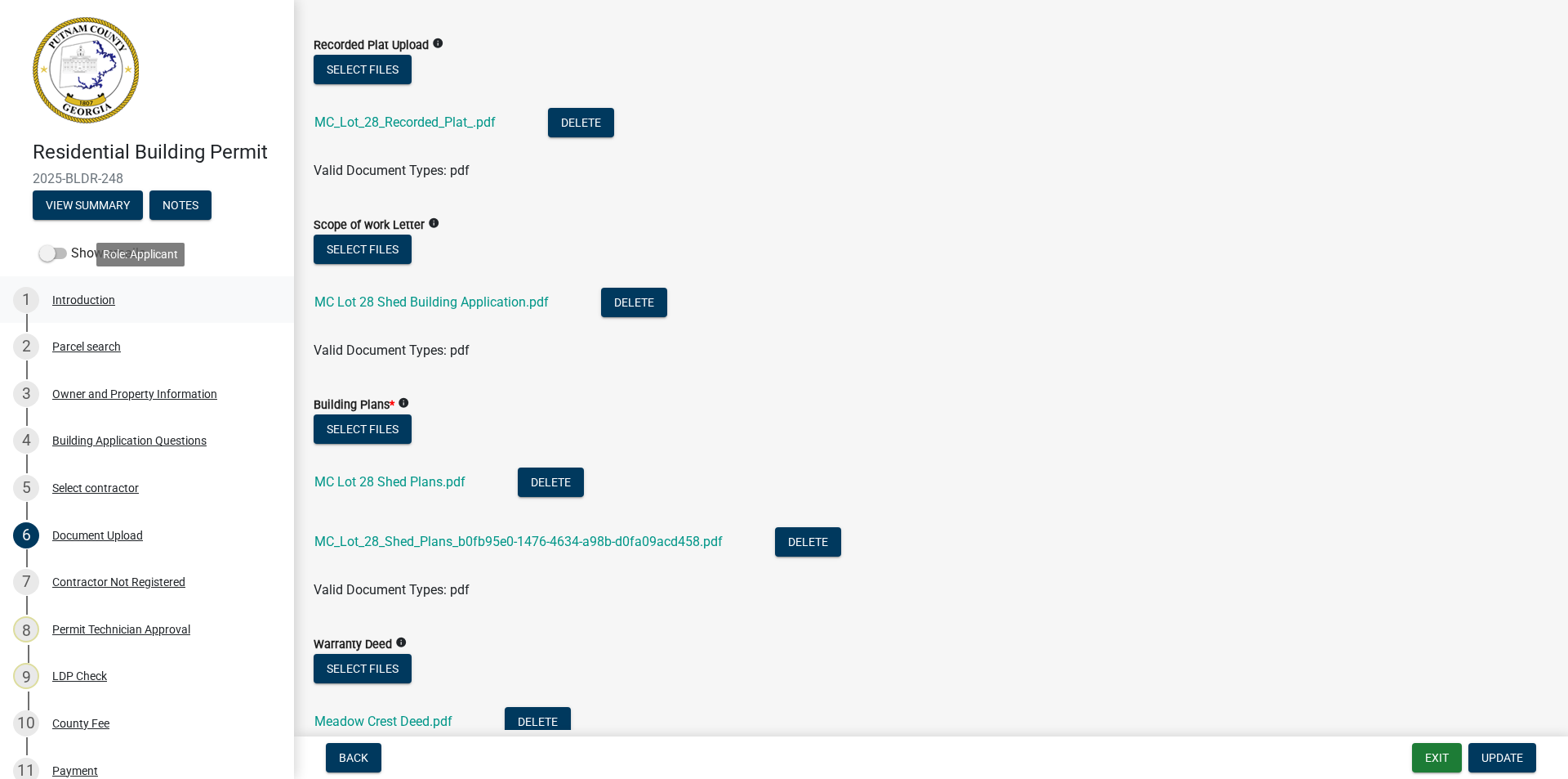
click at [78, 298] on div "Introduction" at bounding box center [84, 300] width 63 height 12
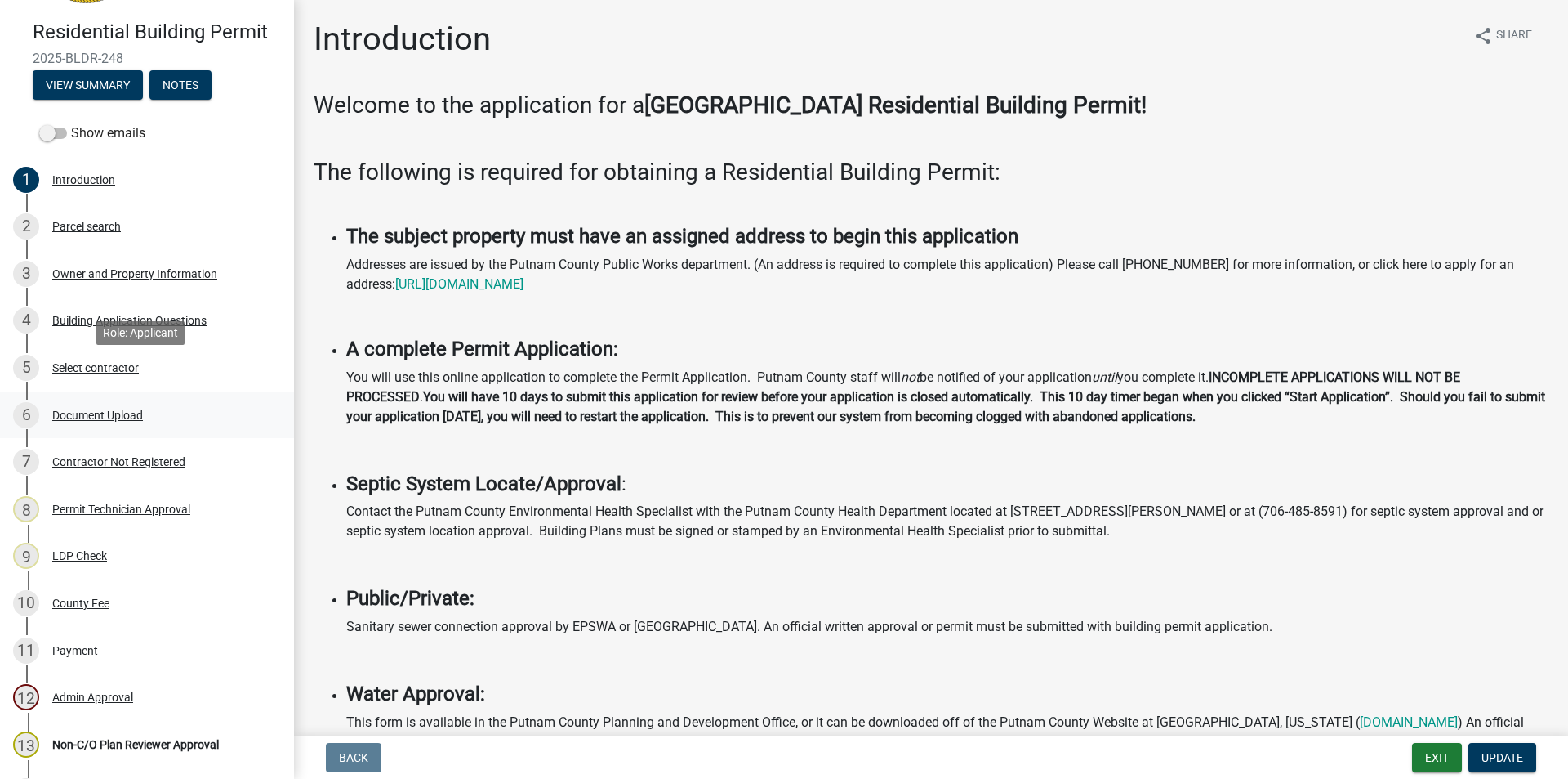
scroll to position [157, 0]
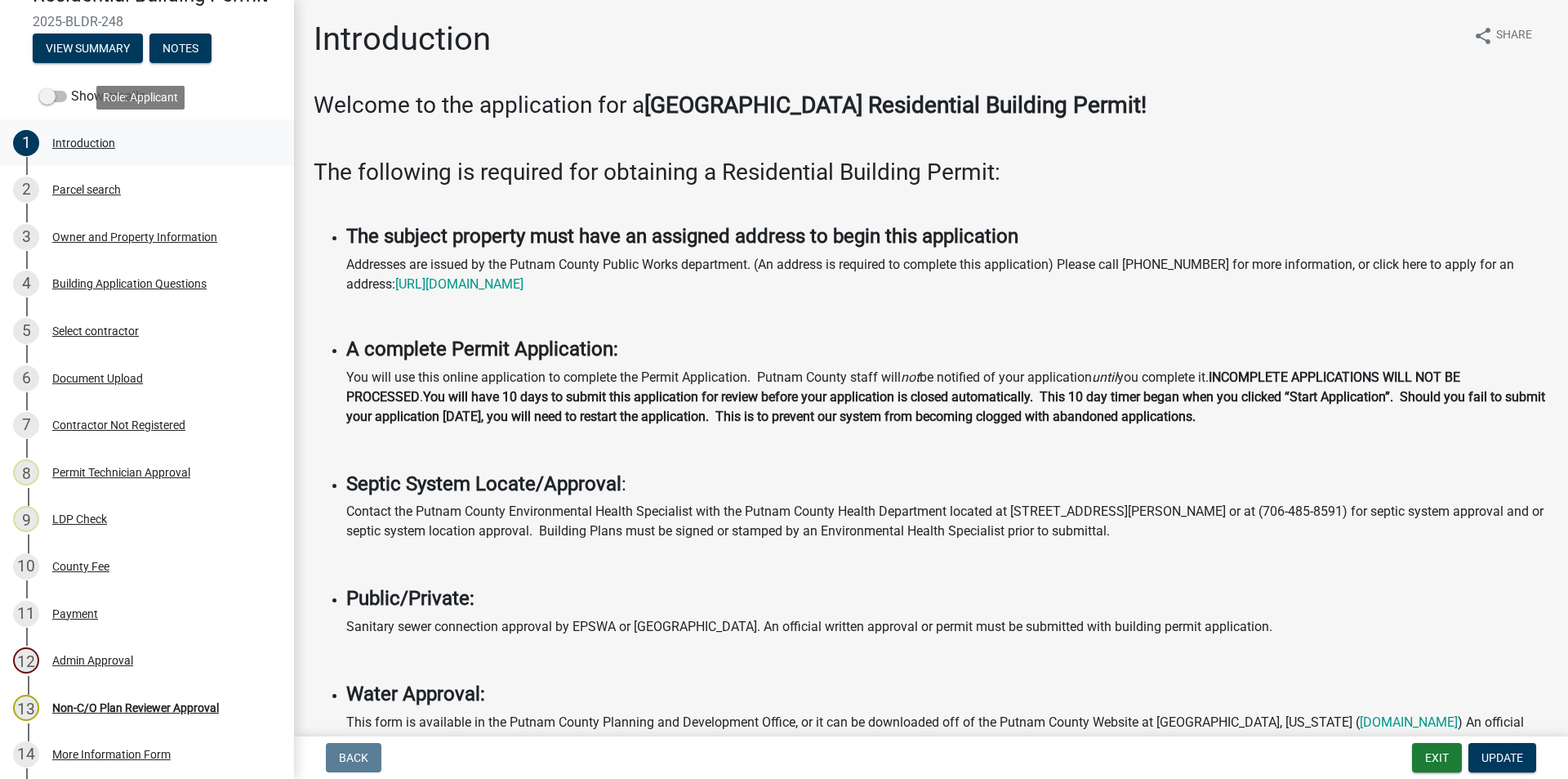
click at [69, 142] on div "Introduction" at bounding box center [84, 143] width 63 height 12
click at [91, 145] on div "Introduction" at bounding box center [84, 143] width 63 height 12
click at [89, 145] on div "Introduction" at bounding box center [84, 143] width 63 height 12
click at [93, 187] on div "Parcel search" at bounding box center [86, 190] width 69 height 12
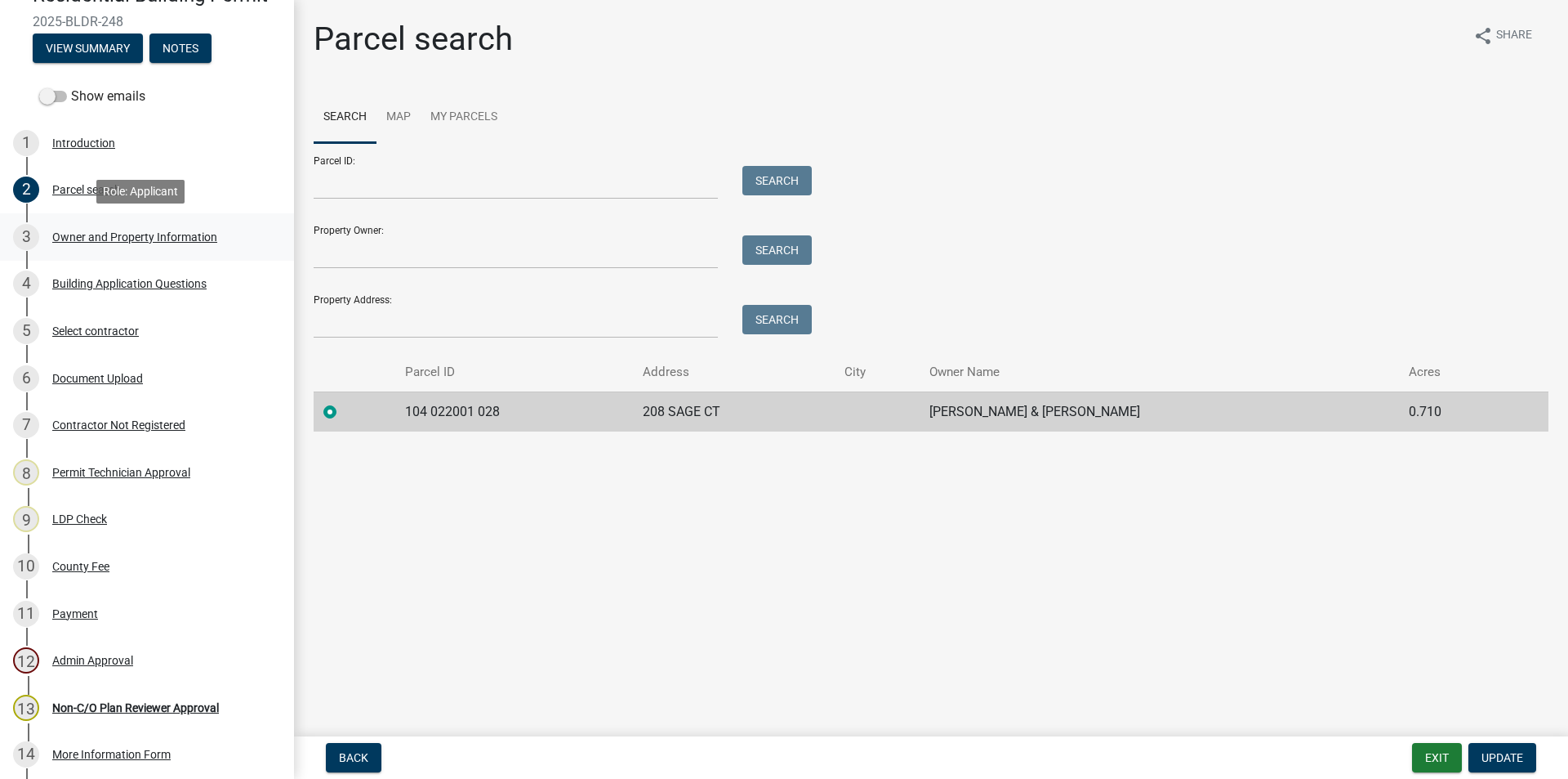
click at [109, 232] on div "Owner and Property Information" at bounding box center [135, 237] width 165 height 12
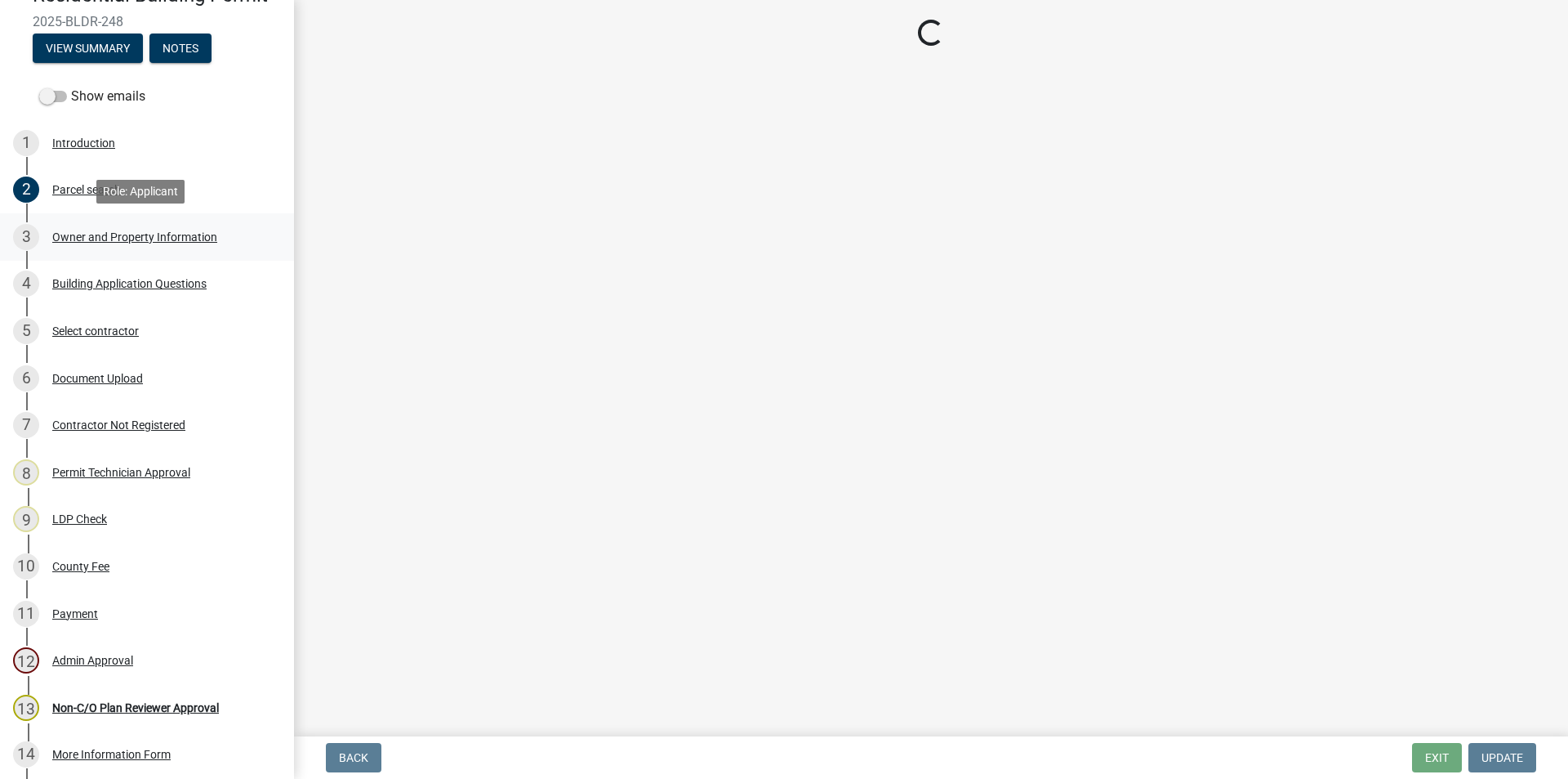
select select "a6b90f04-145f-43dc-a4e6-6d5ec8e28ec9"
select select "83394b22-4a11-496c-8e5c-75ade2e72faf"
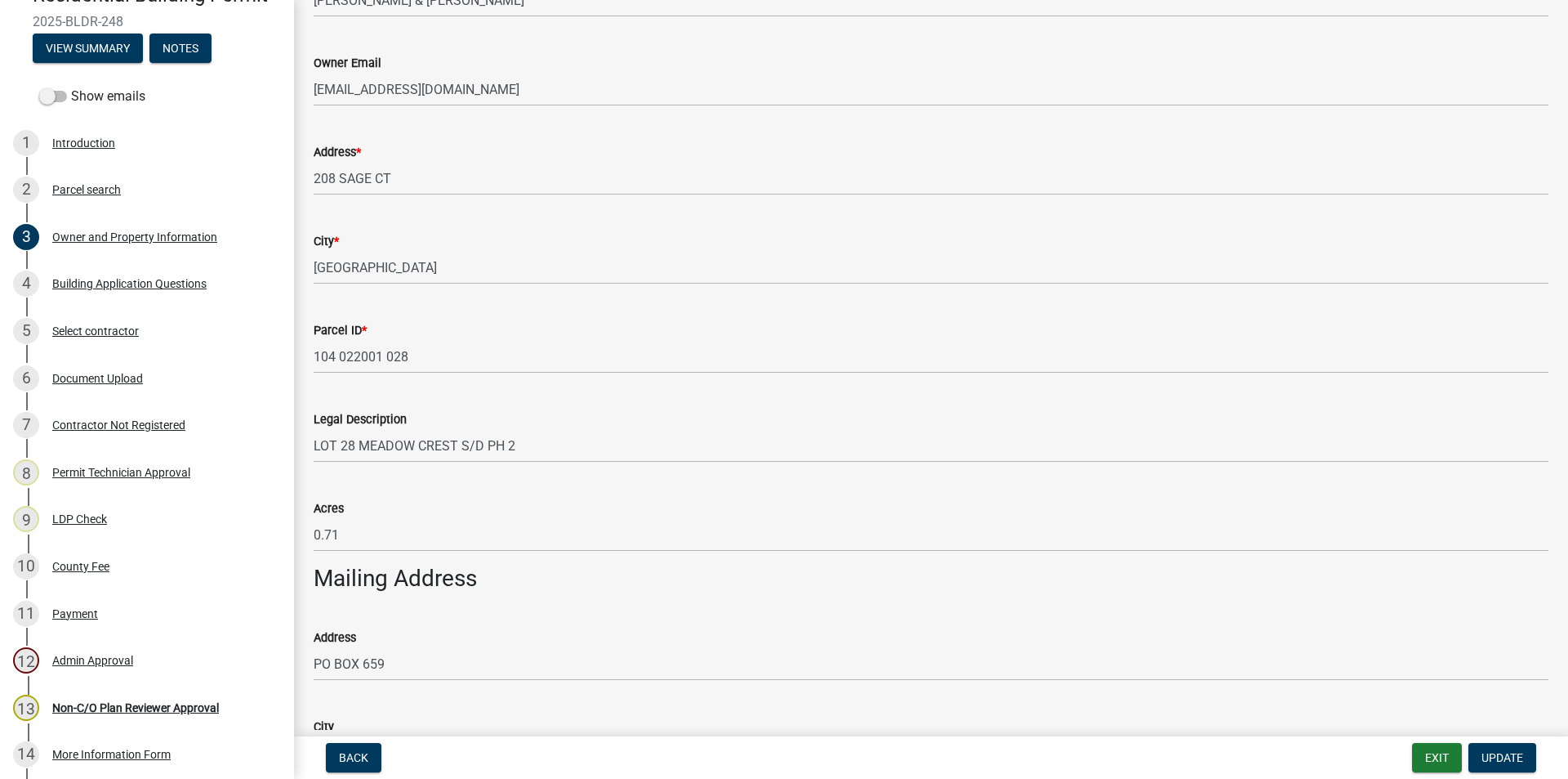
scroll to position [409, 0]
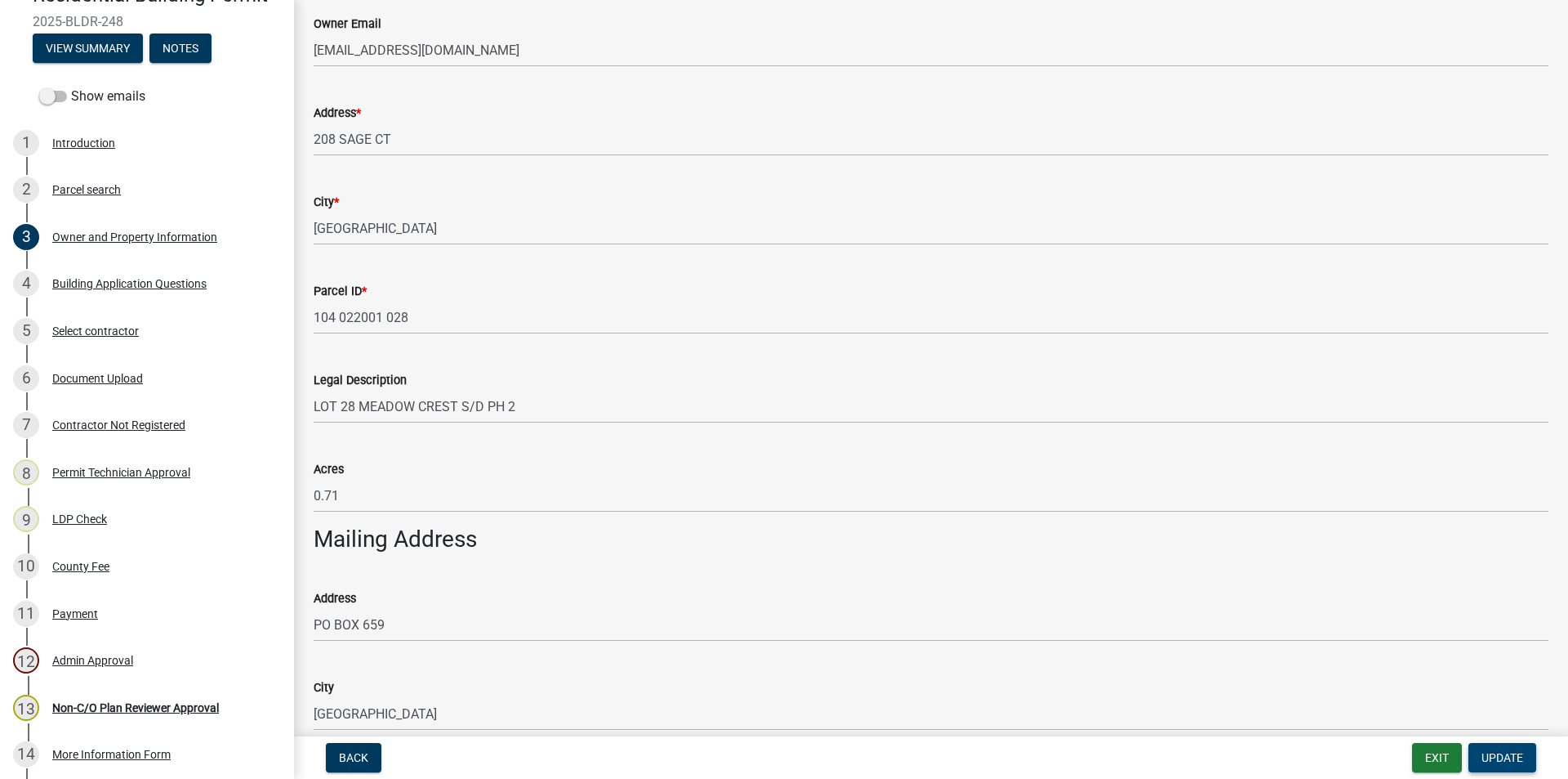
click at [1498, 751] on span "Update" at bounding box center [1502, 757] width 42 height 13
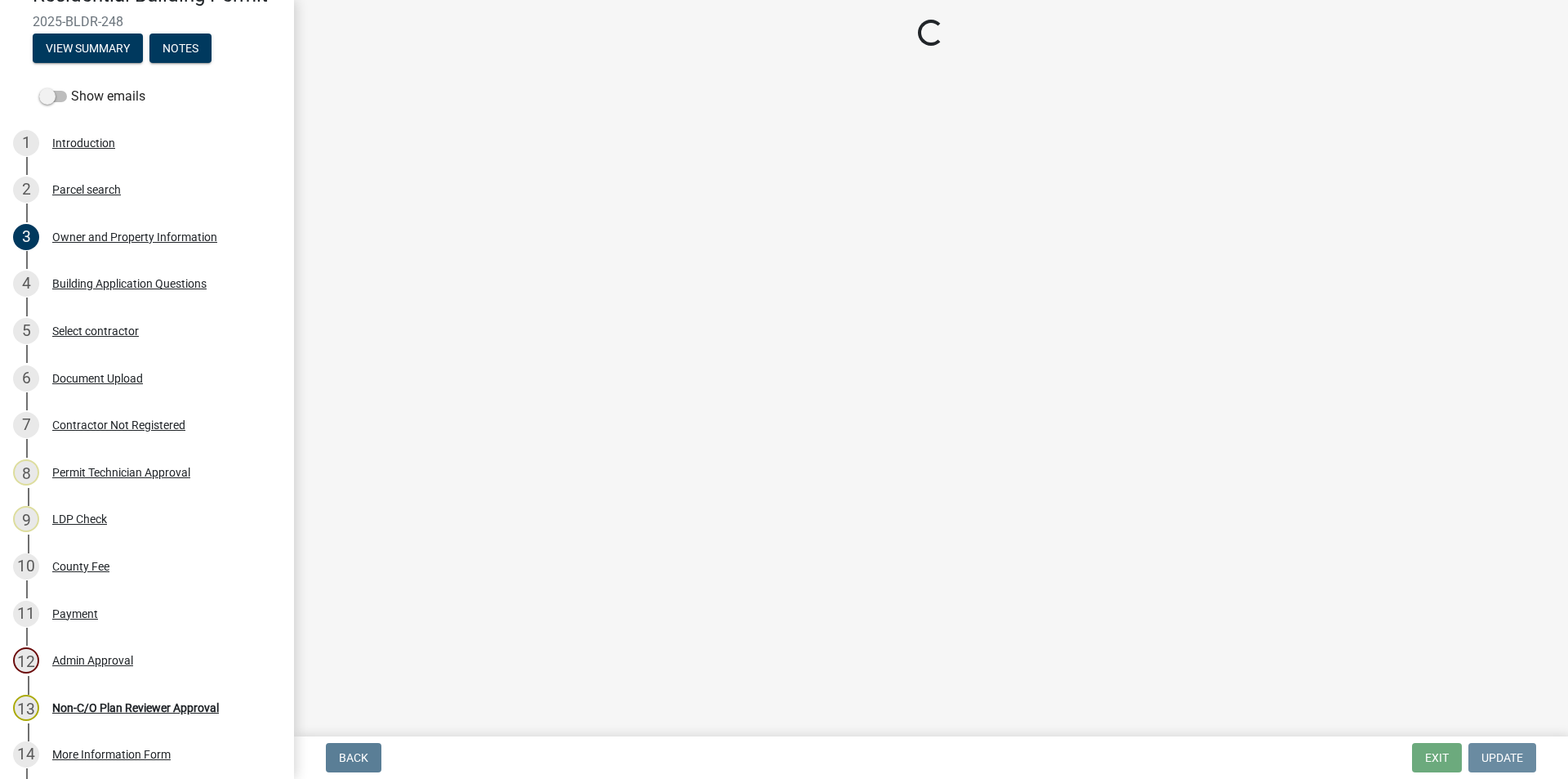
scroll to position [0, 0]
